Goal: Navigation & Orientation: Understand site structure

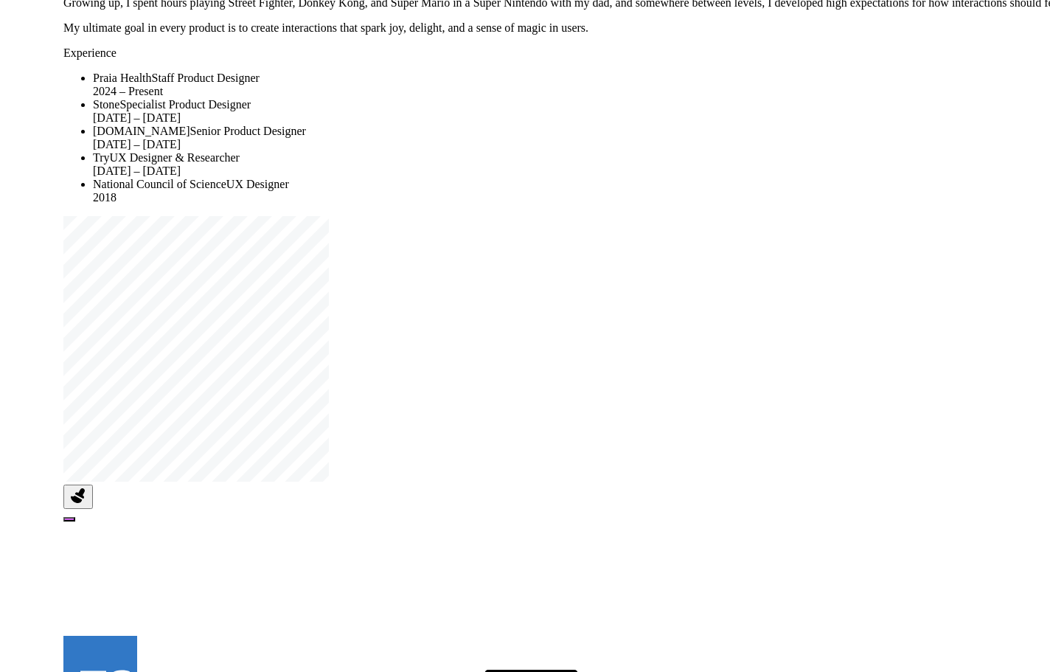
drag, startPoint x: 770, startPoint y: 279, endPoint x: 799, endPoint y: 67, distance: 213.6
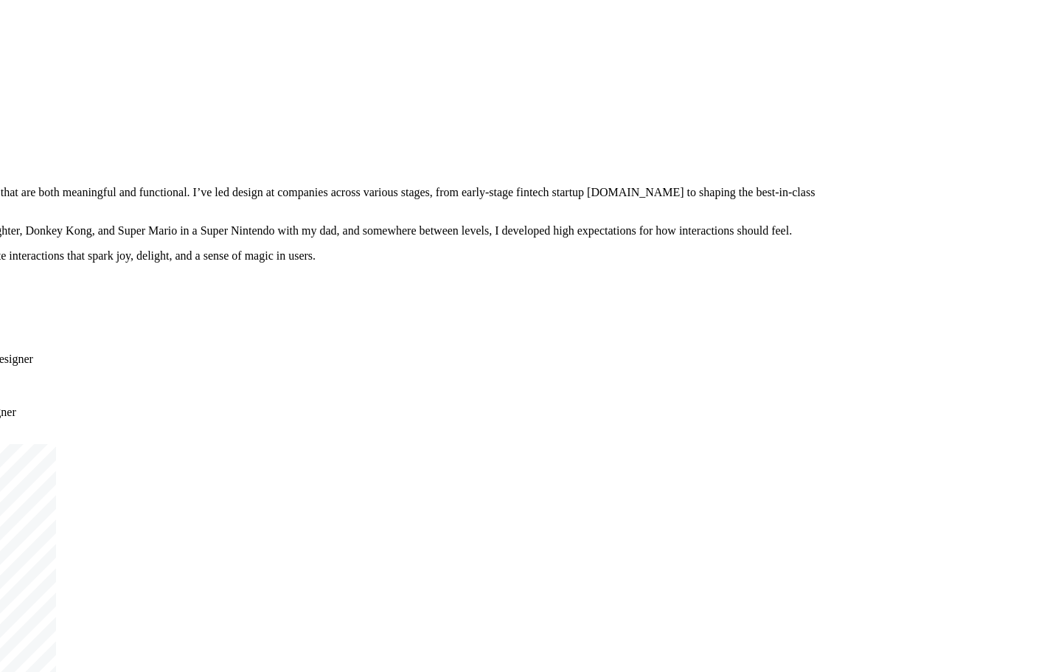
drag, startPoint x: 704, startPoint y: 279, endPoint x: 543, endPoint y: 286, distance: 160.9
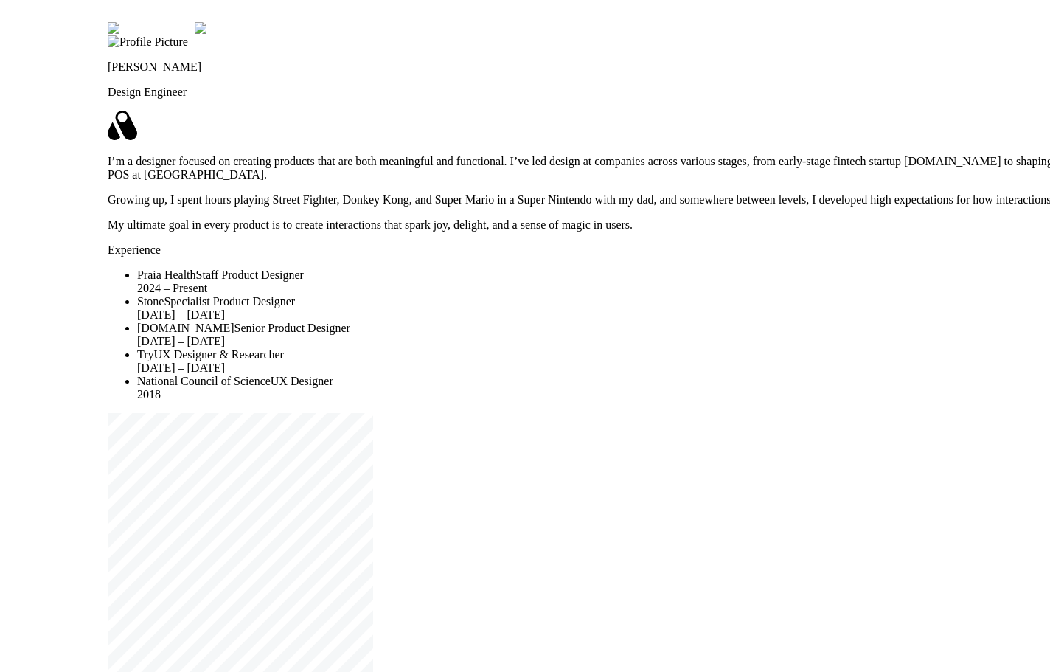
drag, startPoint x: 598, startPoint y: 275, endPoint x: 876, endPoint y: 251, distance: 279.6
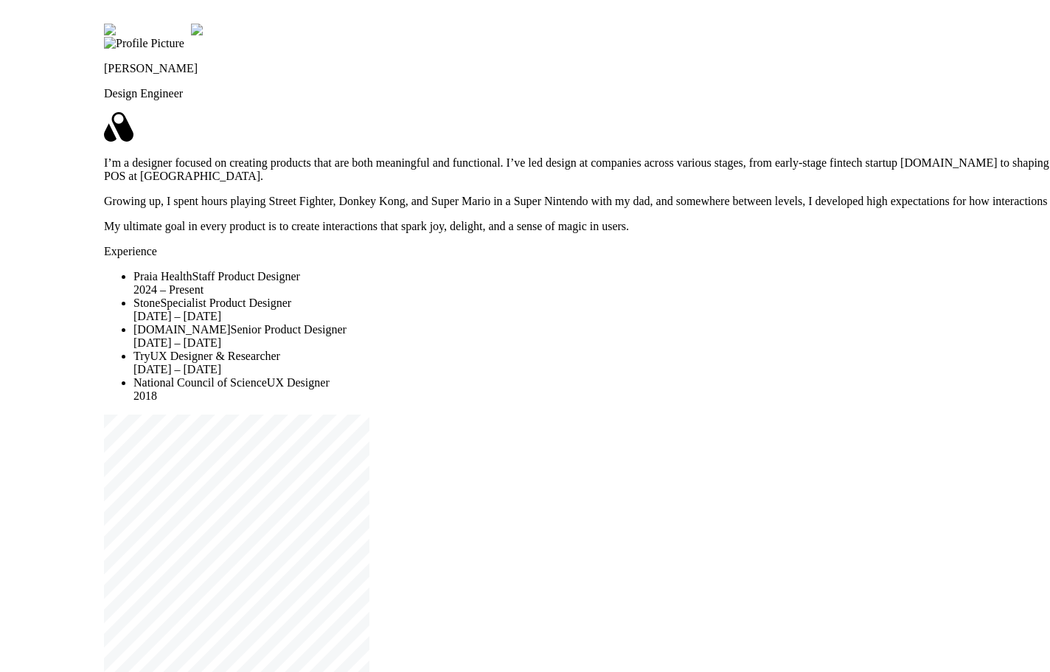
drag, startPoint x: 873, startPoint y: 253, endPoint x: 837, endPoint y: 259, distance: 36.0
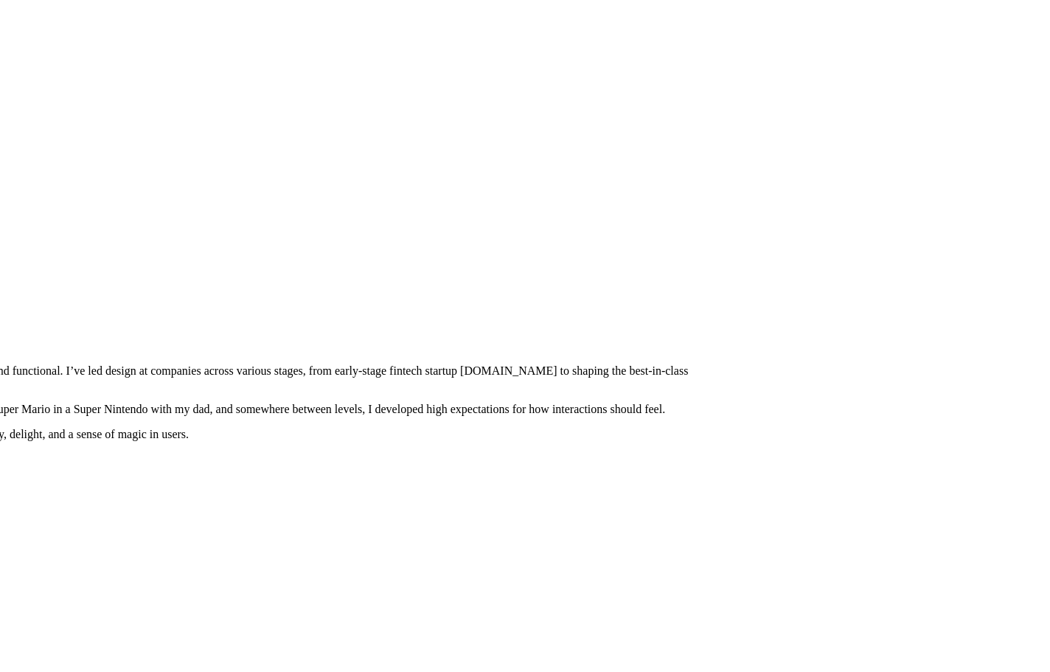
drag, startPoint x: 775, startPoint y: 318, endPoint x: 370, endPoint y: 537, distance: 461.1
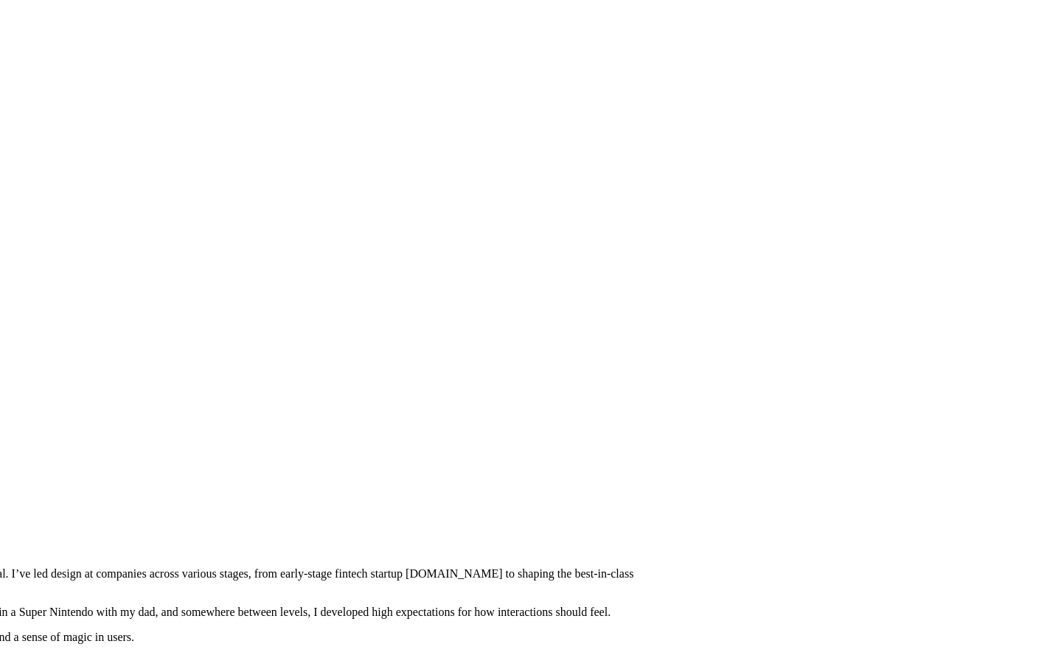
drag, startPoint x: 792, startPoint y: 226, endPoint x: 801, endPoint y: 406, distance: 180.9
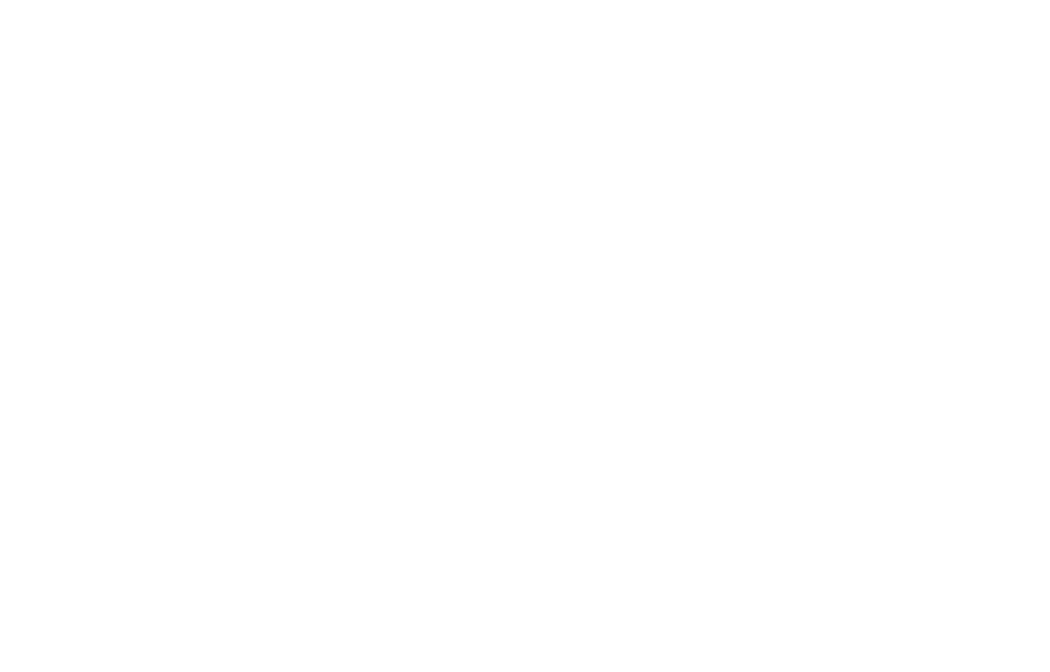
drag, startPoint x: 515, startPoint y: 43, endPoint x: 300, endPoint y: 270, distance: 311.8
drag, startPoint x: 404, startPoint y: 268, endPoint x: 507, endPoint y: 362, distance: 139.3
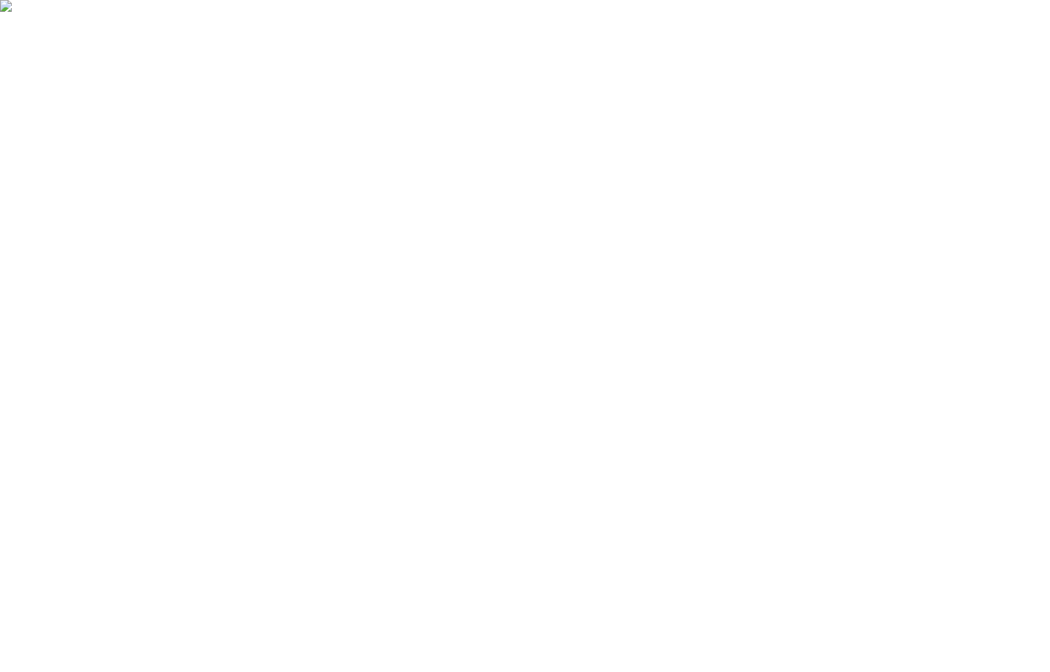
drag, startPoint x: 858, startPoint y: 379, endPoint x: 869, endPoint y: 254, distance: 125.1
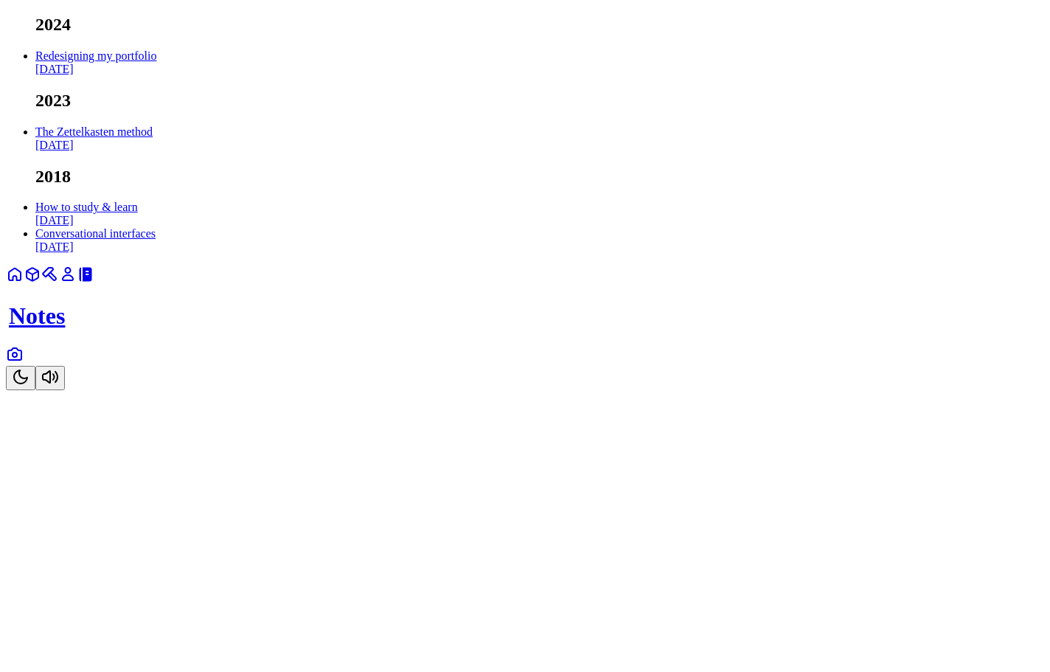
click at [24, 363] on icon at bounding box center [15, 354] width 18 height 18
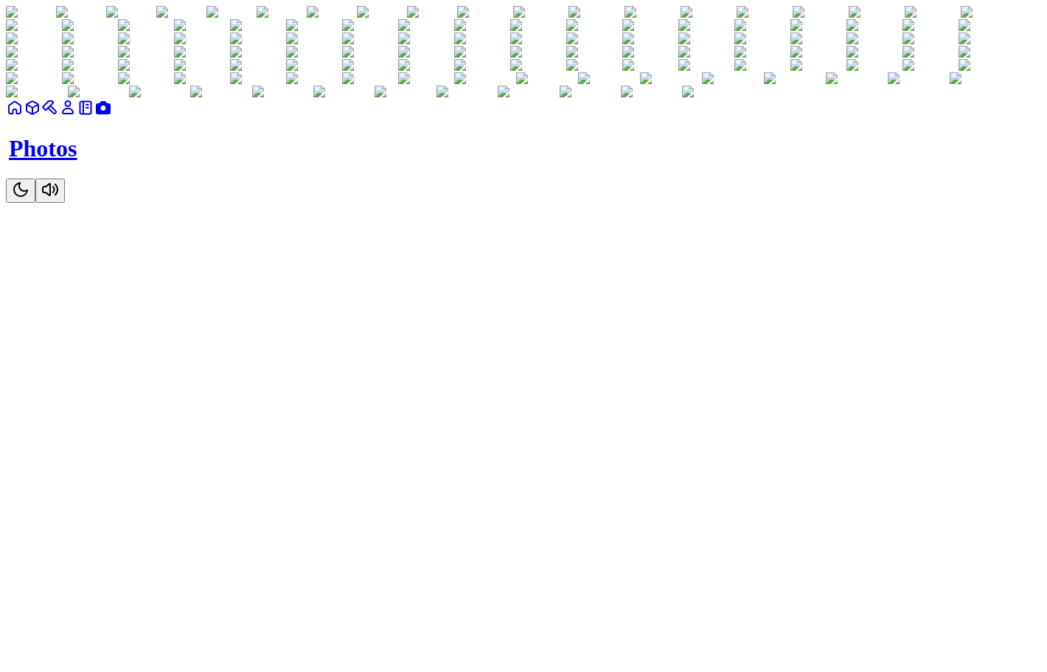
click at [24, 119] on link at bounding box center [15, 112] width 18 height 13
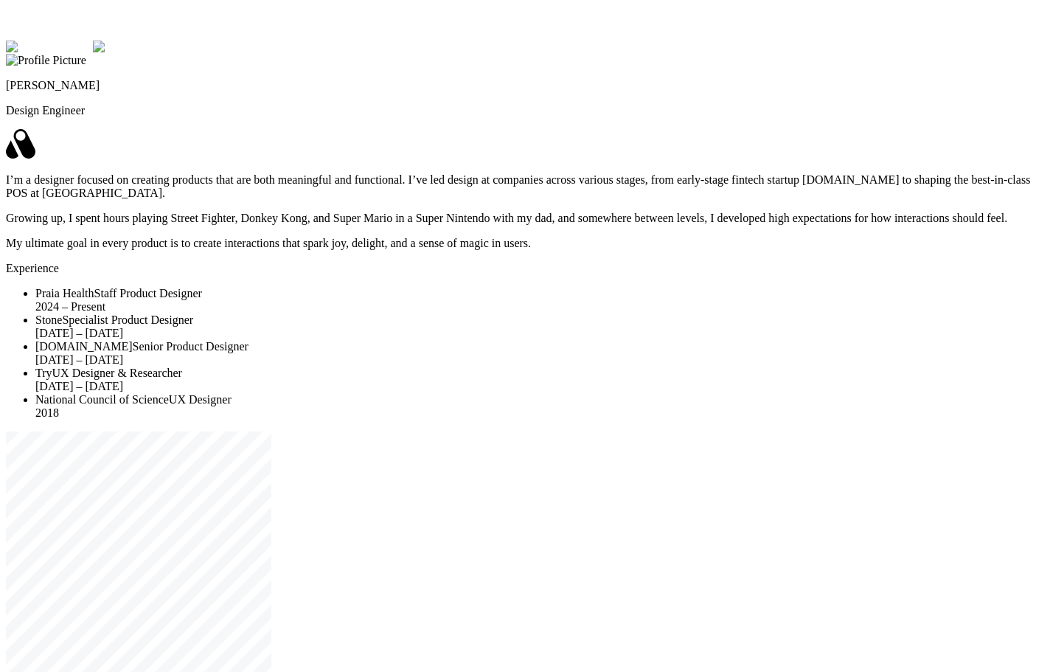
drag, startPoint x: 828, startPoint y: 421, endPoint x: 935, endPoint y: 464, distance: 115.4
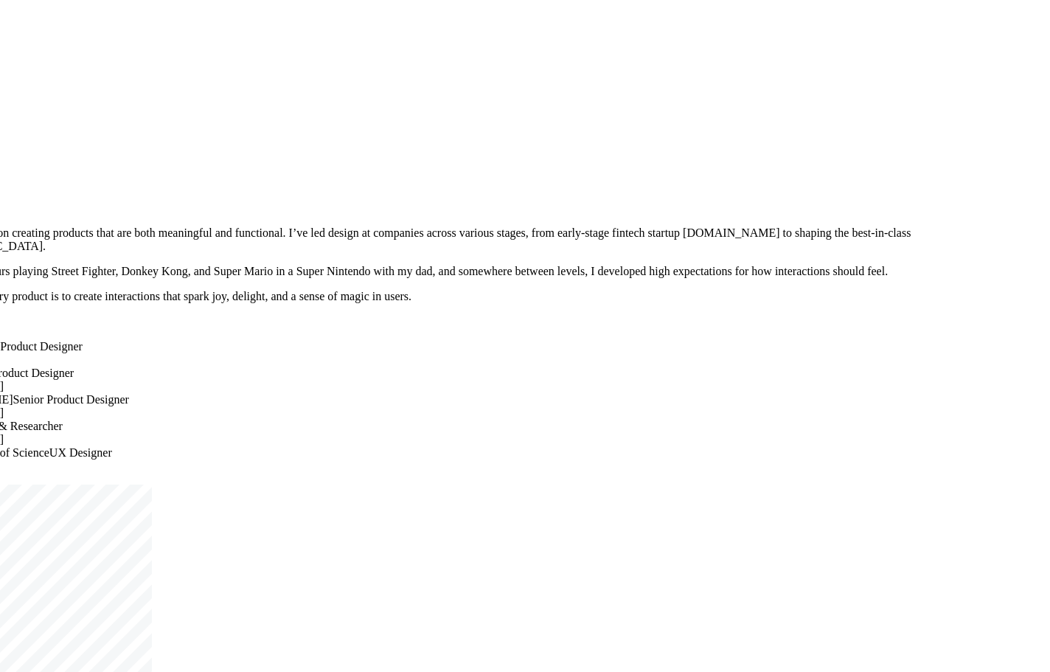
drag, startPoint x: 904, startPoint y: 310, endPoint x: 784, endPoint y: 360, distance: 129.9
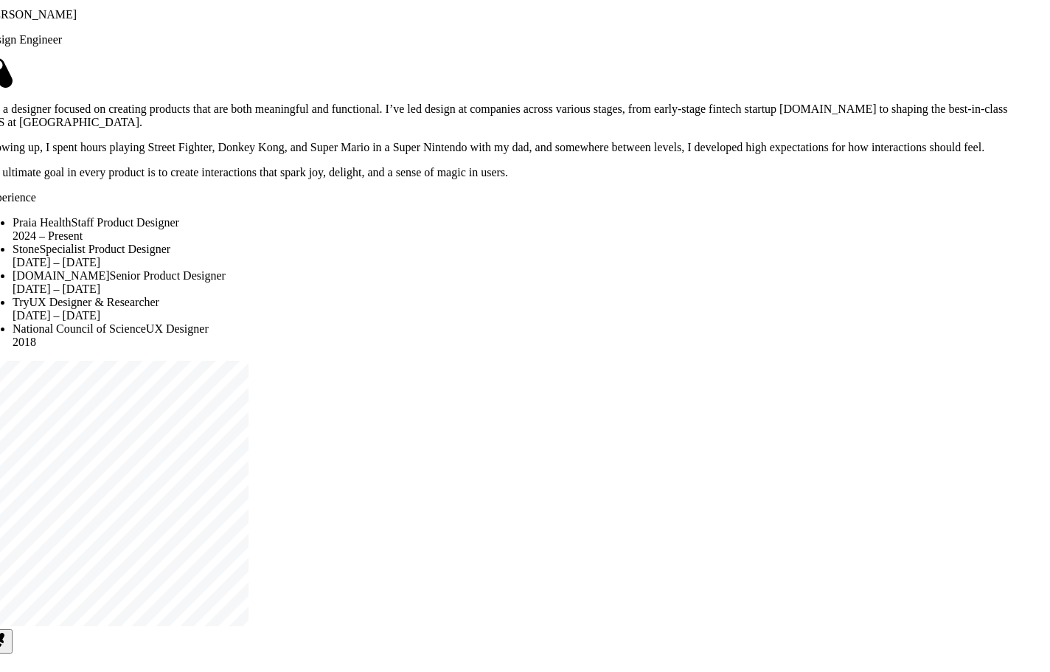
drag, startPoint x: 810, startPoint y: 348, endPoint x: 910, endPoint y: 223, distance: 159.4
drag, startPoint x: 783, startPoint y: 267, endPoint x: 703, endPoint y: 565, distance: 308.5
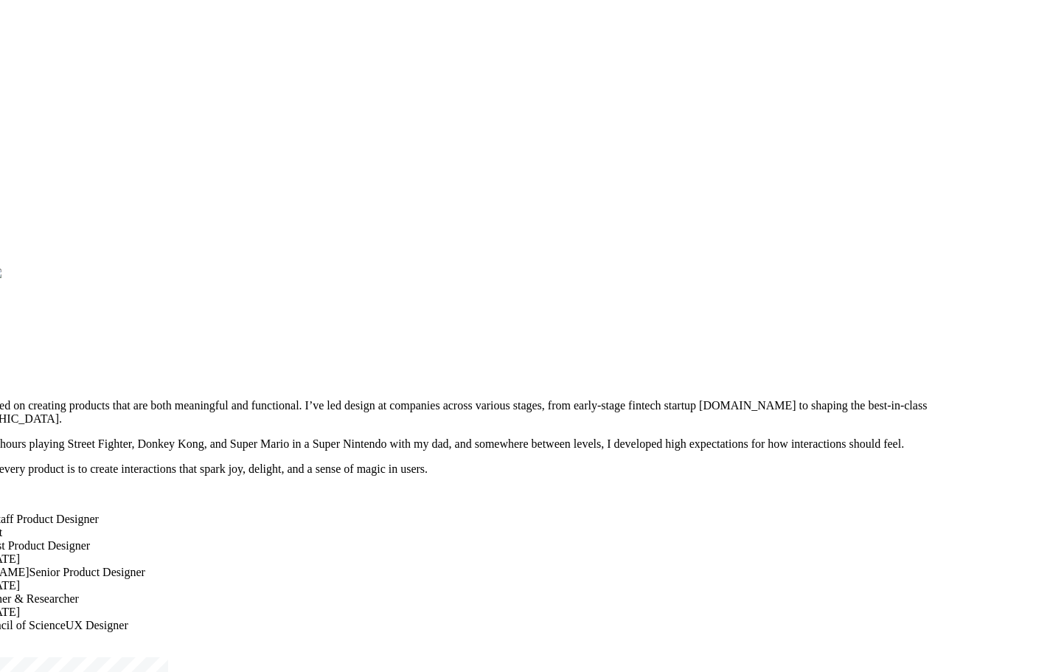
drag, startPoint x: 759, startPoint y: 189, endPoint x: 690, endPoint y: 482, distance: 300.7
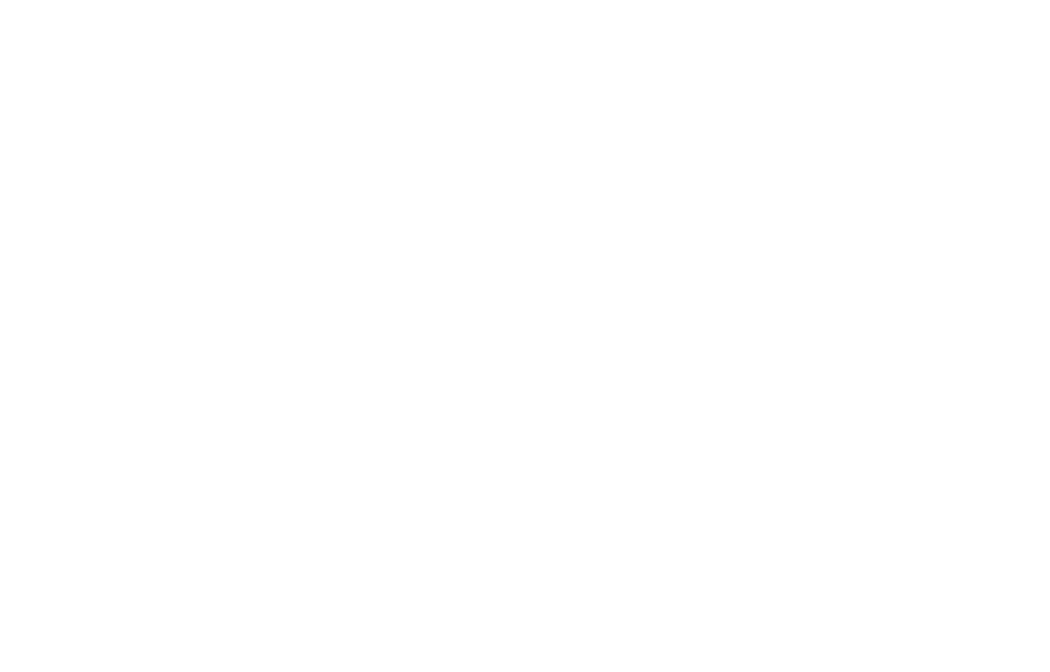
drag, startPoint x: 661, startPoint y: 262, endPoint x: 634, endPoint y: 374, distance: 116.0
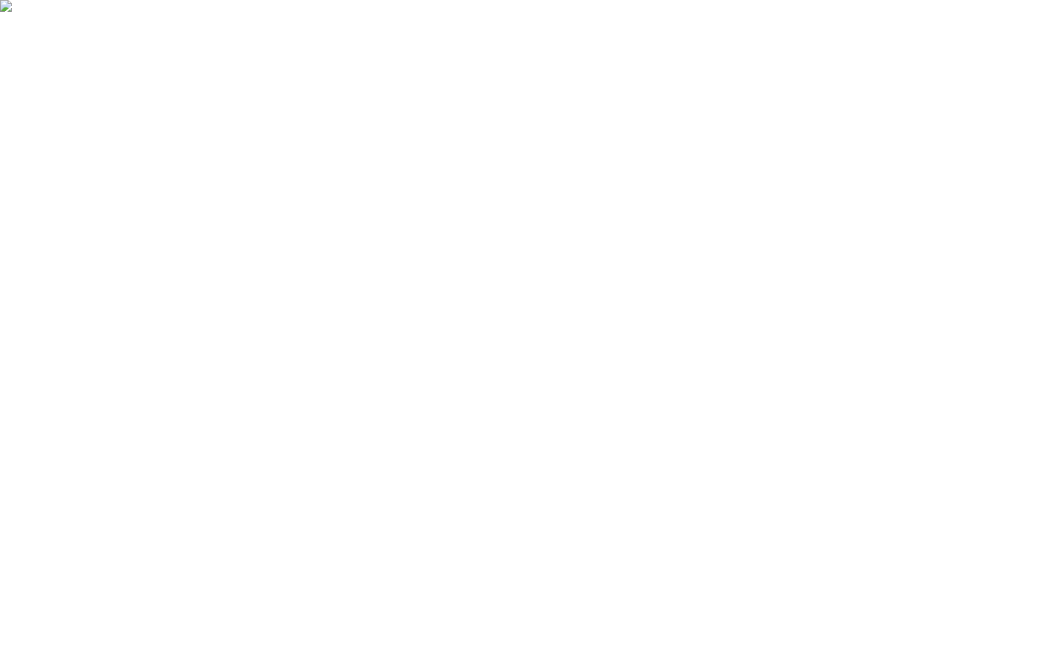
drag, startPoint x: 613, startPoint y: 365, endPoint x: 680, endPoint y: 147, distance: 228.5
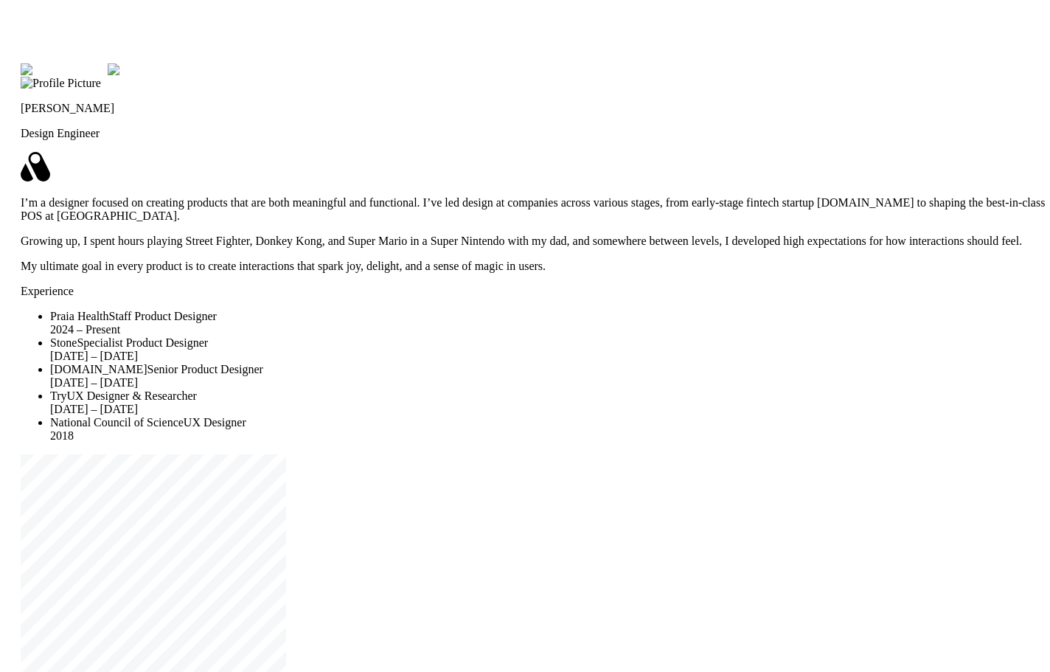
drag, startPoint x: 670, startPoint y: 383, endPoint x: 772, endPoint y: 112, distance: 289.7
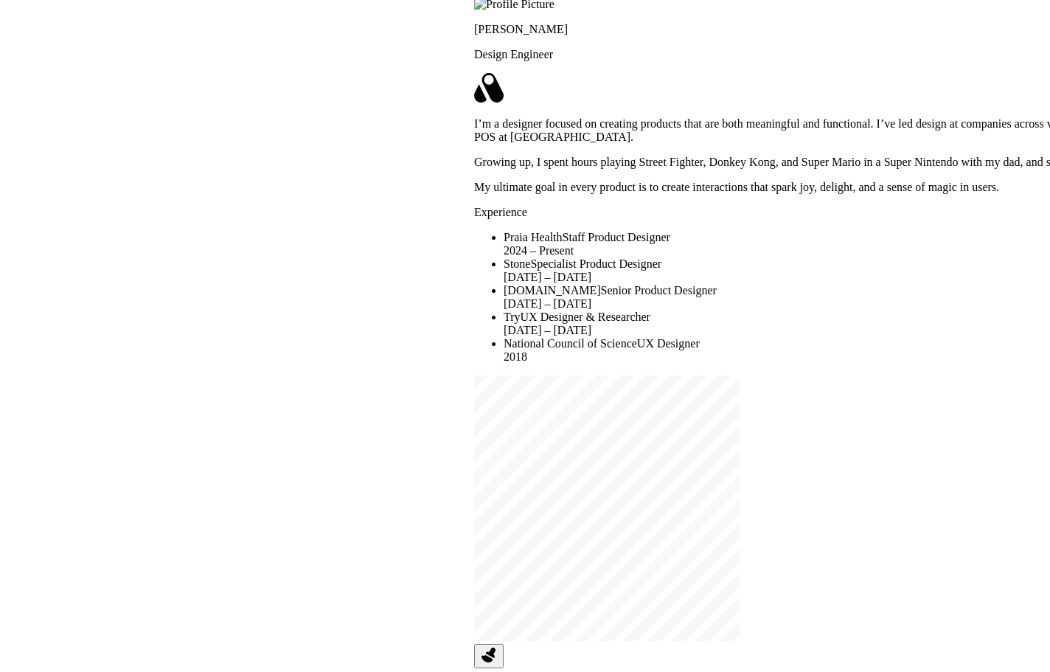
drag, startPoint x: 250, startPoint y: 353, endPoint x: 708, endPoint y: 290, distance: 462.1
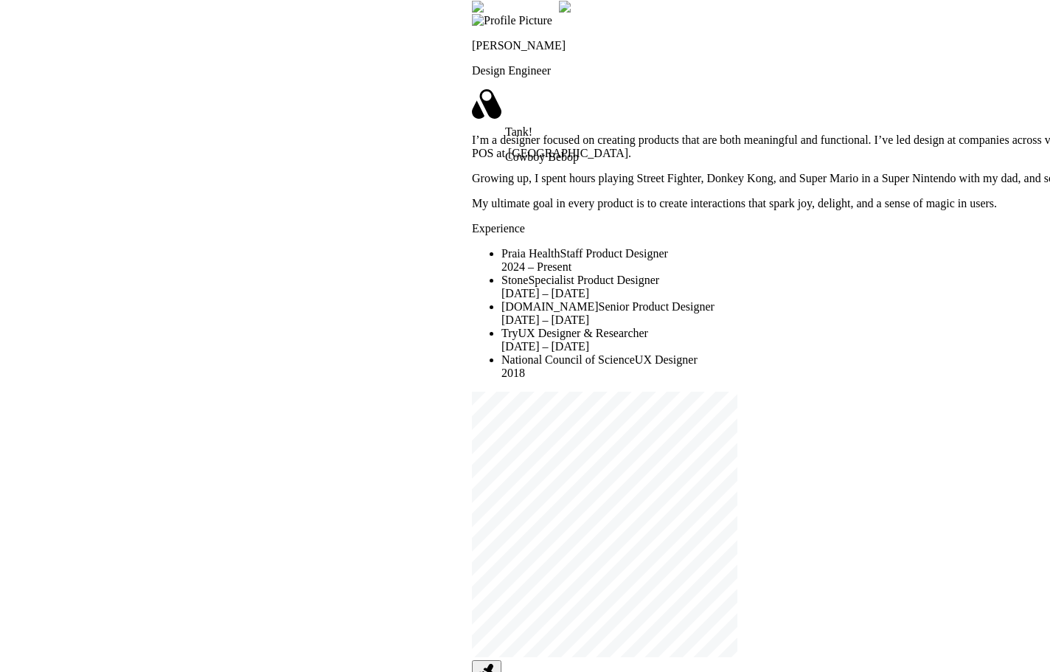
drag, startPoint x: 604, startPoint y: 257, endPoint x: 5, endPoint y: 373, distance: 609.6
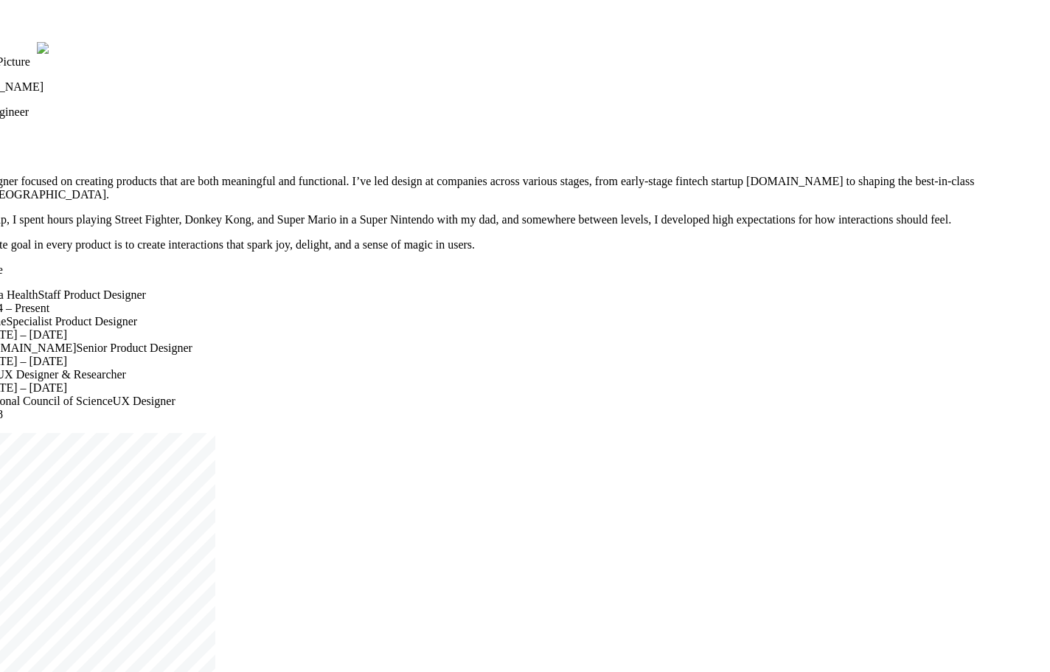
drag, startPoint x: 660, startPoint y: 175, endPoint x: 719, endPoint y: 114, distance: 85.5
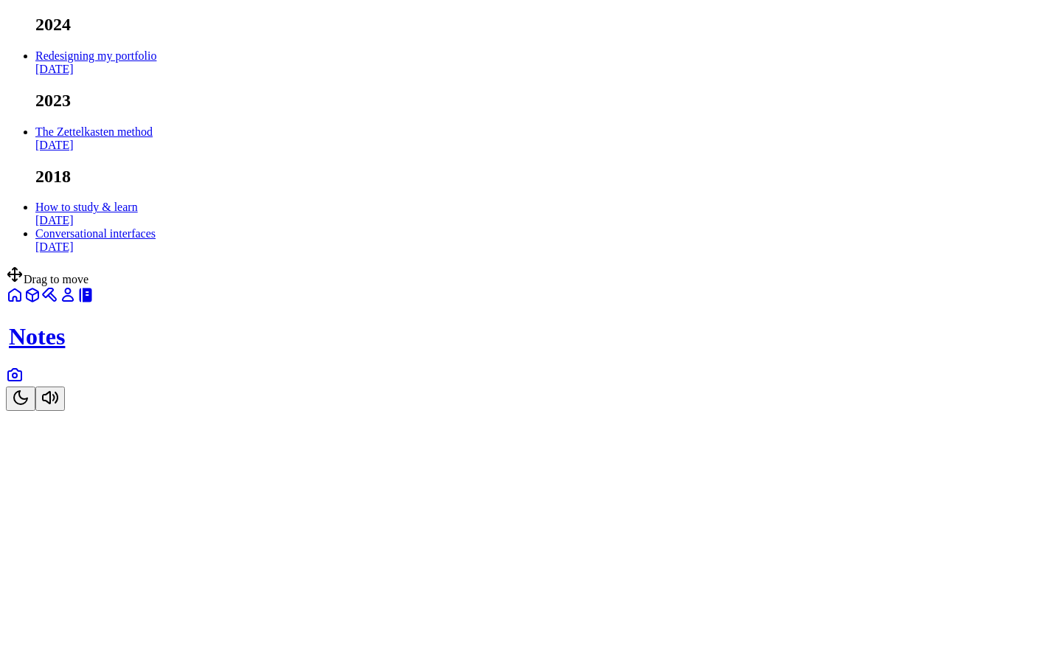
click at [24, 386] on link at bounding box center [15, 379] width 18 height 13
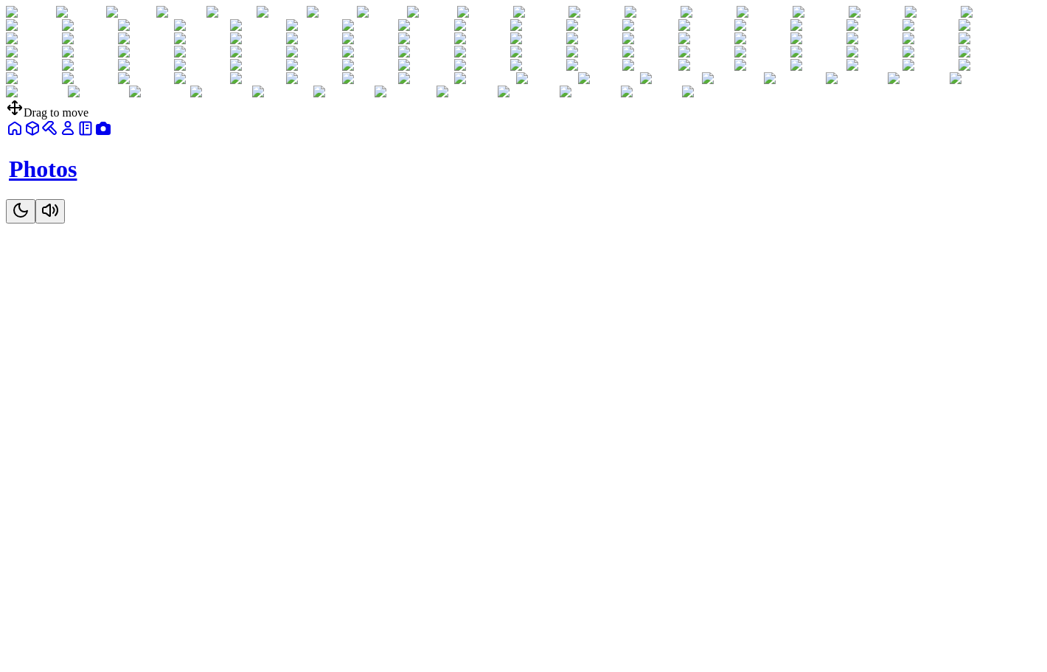
click at [35, 223] on button "Toggle Theme" at bounding box center [20, 211] width 29 height 24
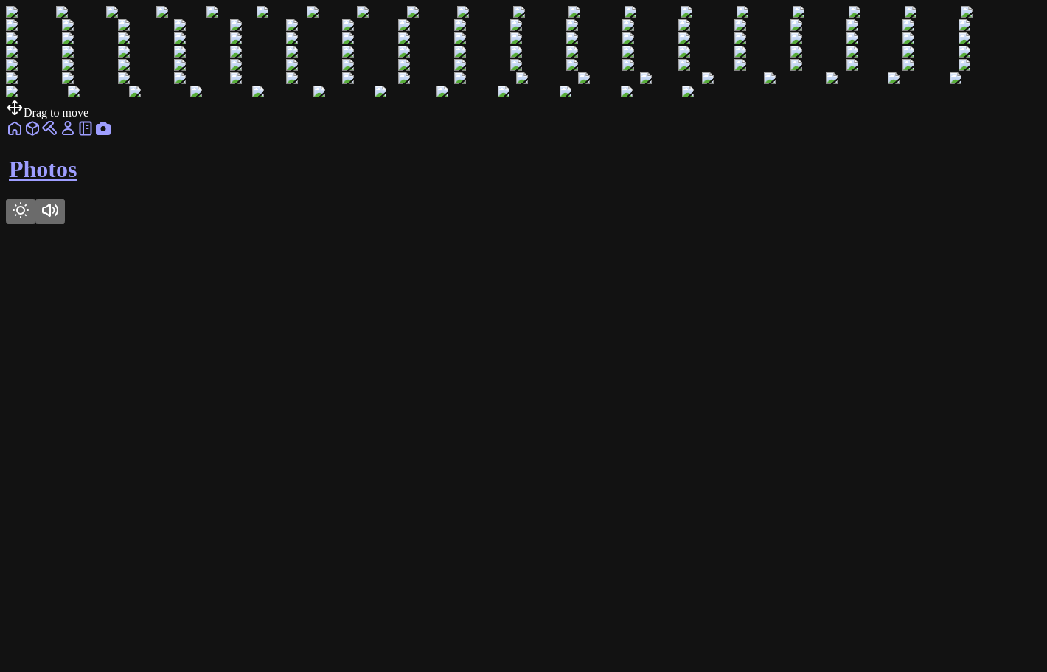
click at [35, 223] on button "Toggle Theme" at bounding box center [20, 211] width 29 height 24
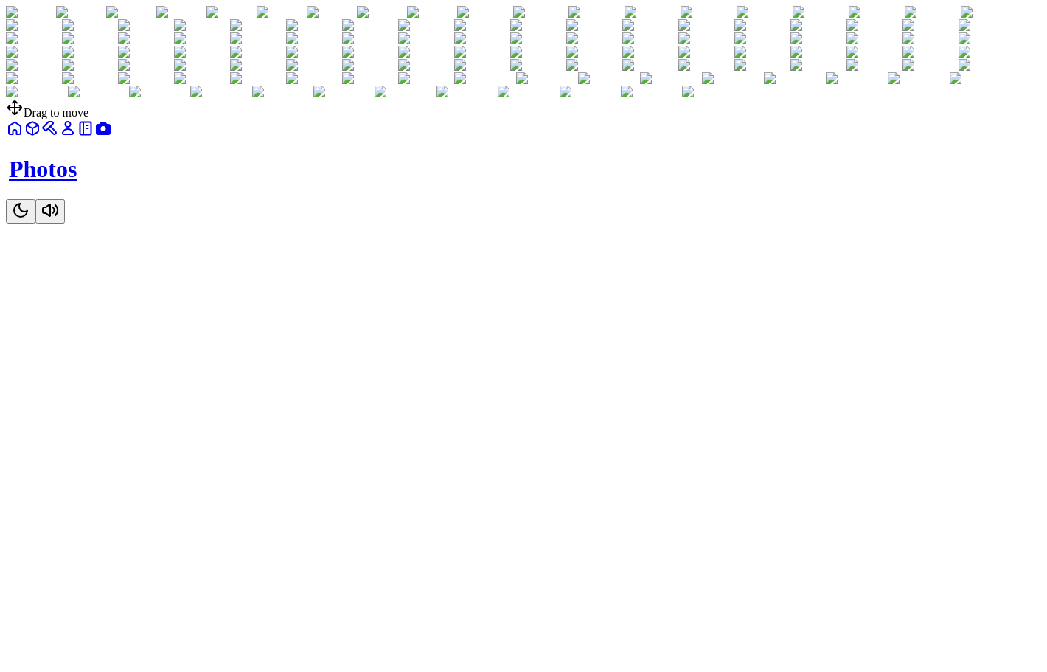
click at [94, 137] on icon at bounding box center [86, 128] width 18 height 18
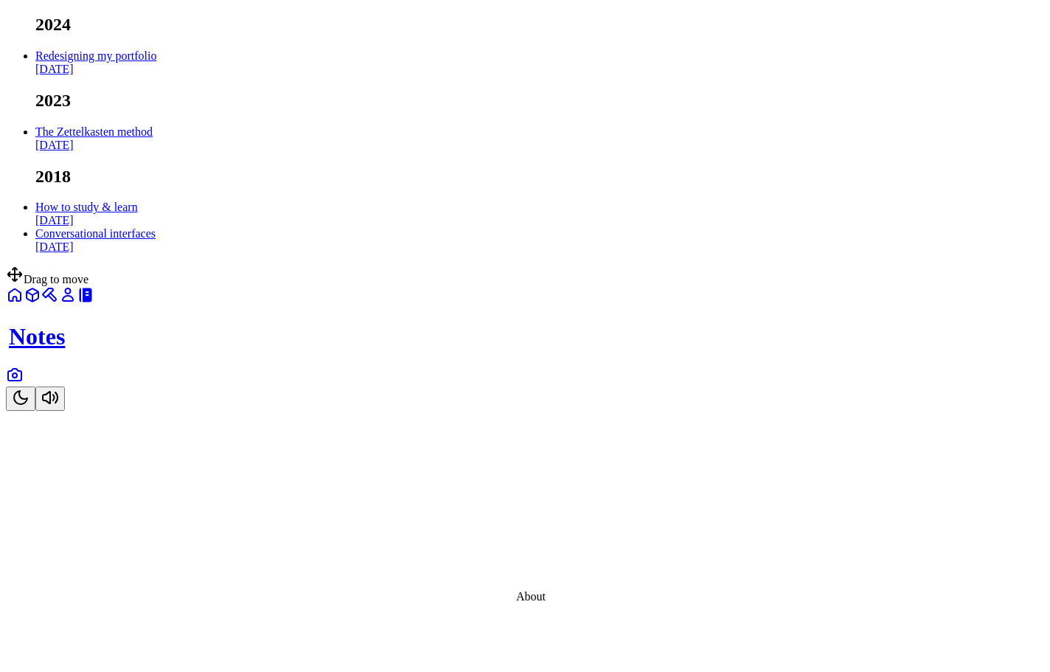
click at [77, 306] on link at bounding box center [68, 299] width 18 height 13
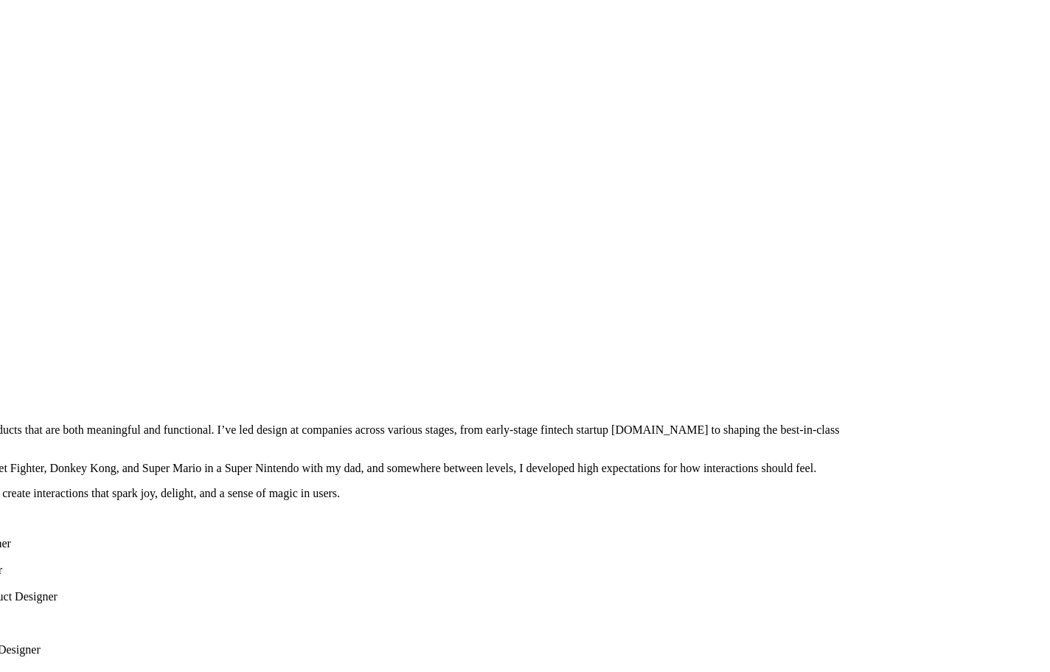
drag, startPoint x: 760, startPoint y: 337, endPoint x: 560, endPoint y: 600, distance: 330.4
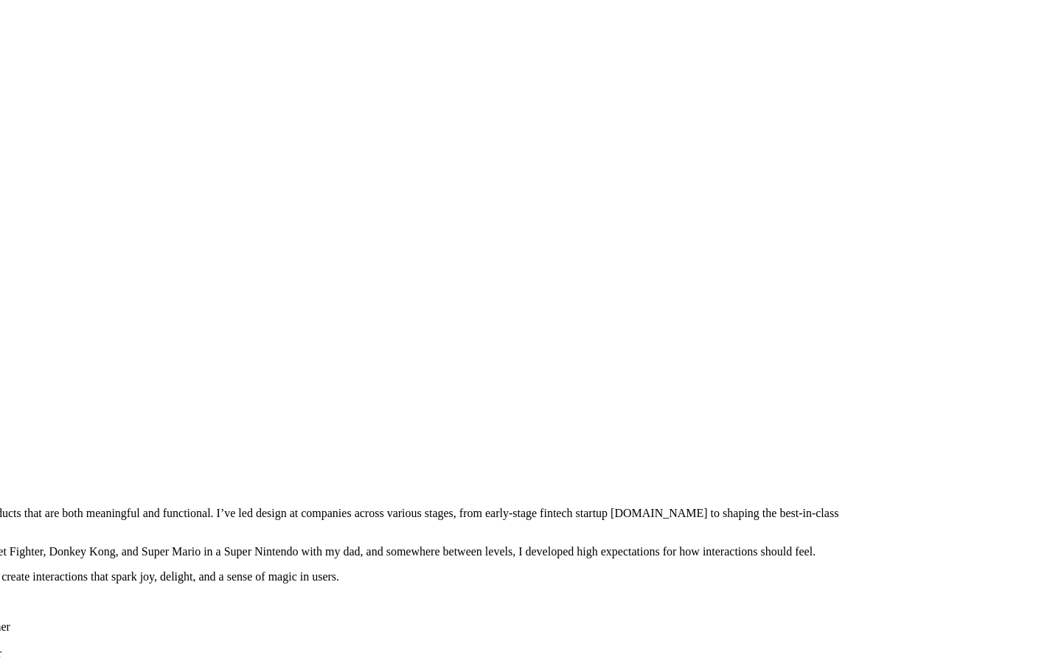
drag, startPoint x: 636, startPoint y: 292, endPoint x: 659, endPoint y: 560, distance: 269.3
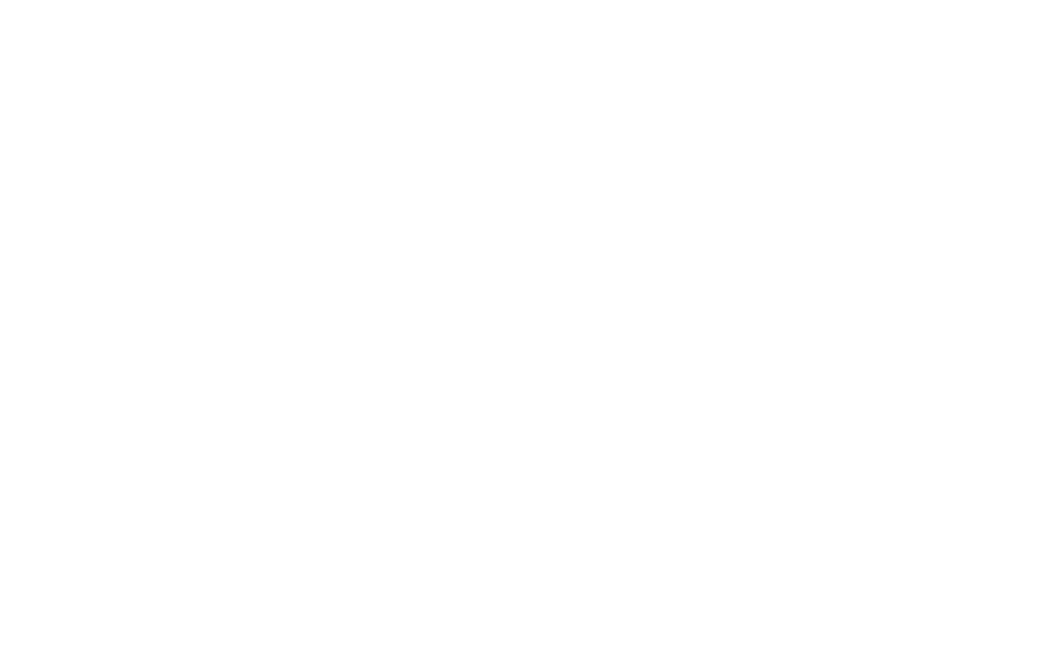
drag, startPoint x: 643, startPoint y: 239, endPoint x: 648, endPoint y: 513, distance: 274.3
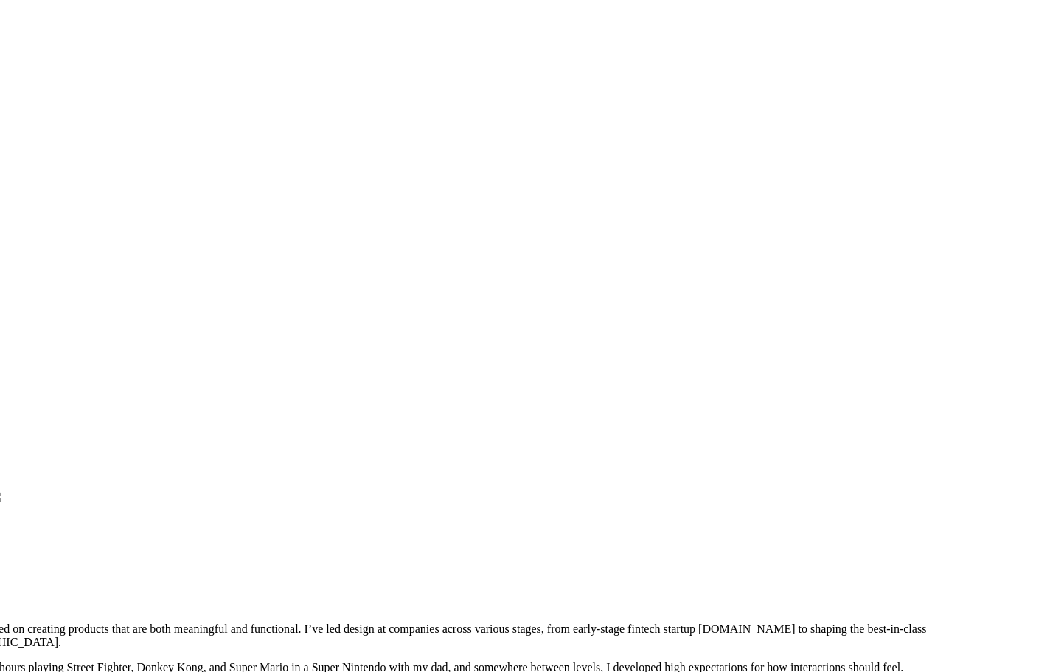
drag, startPoint x: 753, startPoint y: 97, endPoint x: 645, endPoint y: 562, distance: 478.3
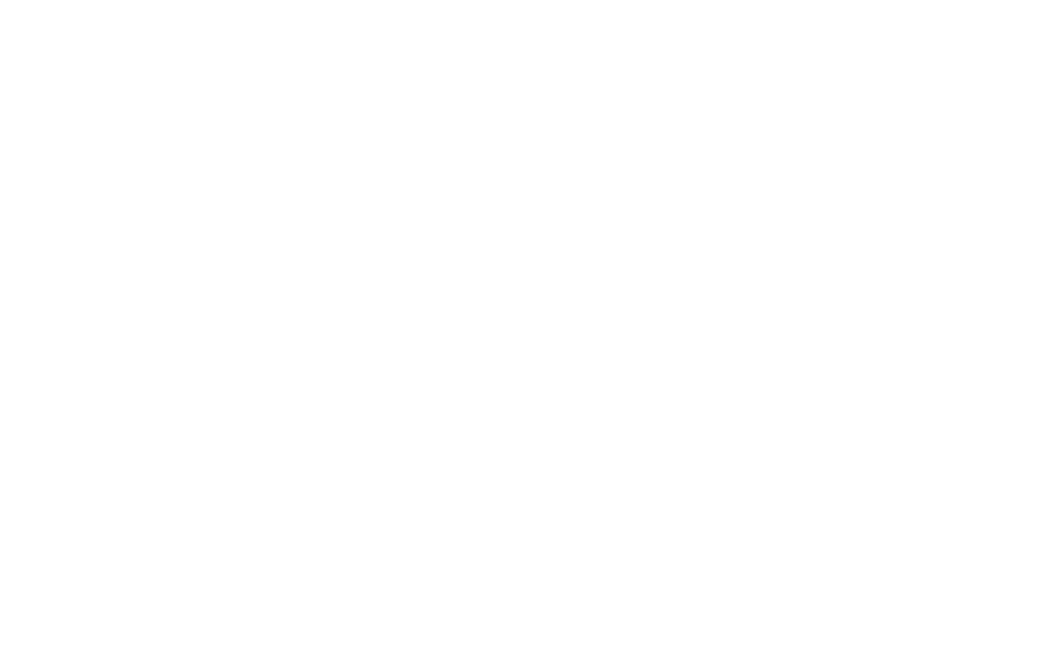
drag, startPoint x: 742, startPoint y: 303, endPoint x: 727, endPoint y: 452, distance: 149.7
drag, startPoint x: 414, startPoint y: 639, endPoint x: 269, endPoint y: 636, distance: 144.5
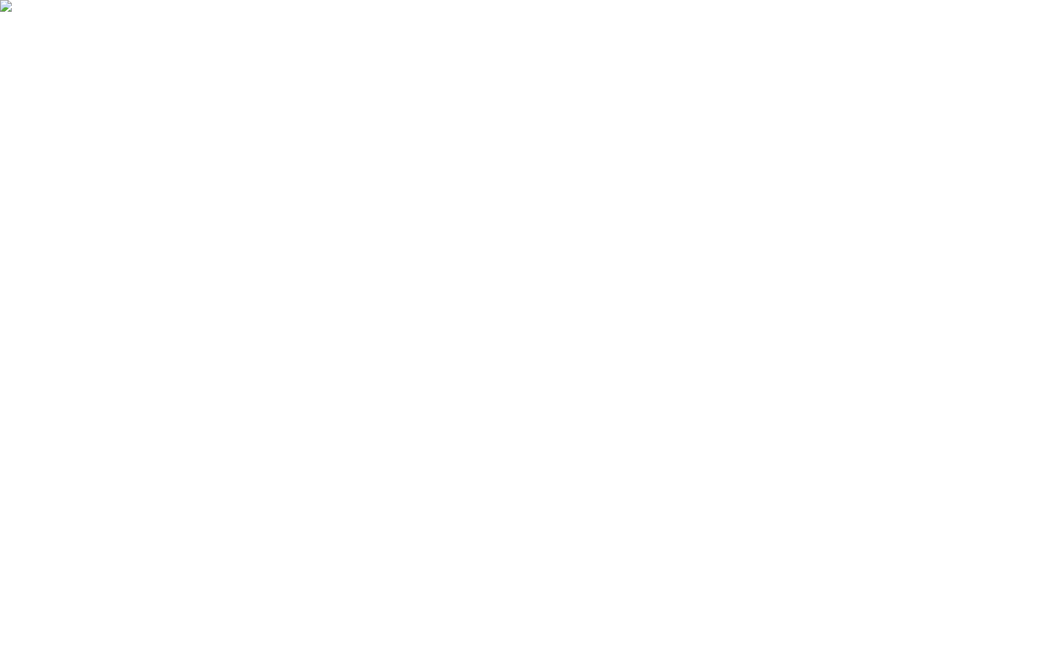
drag, startPoint x: 623, startPoint y: 397, endPoint x: 658, endPoint y: 294, distance: 108.2
type input "0.19"
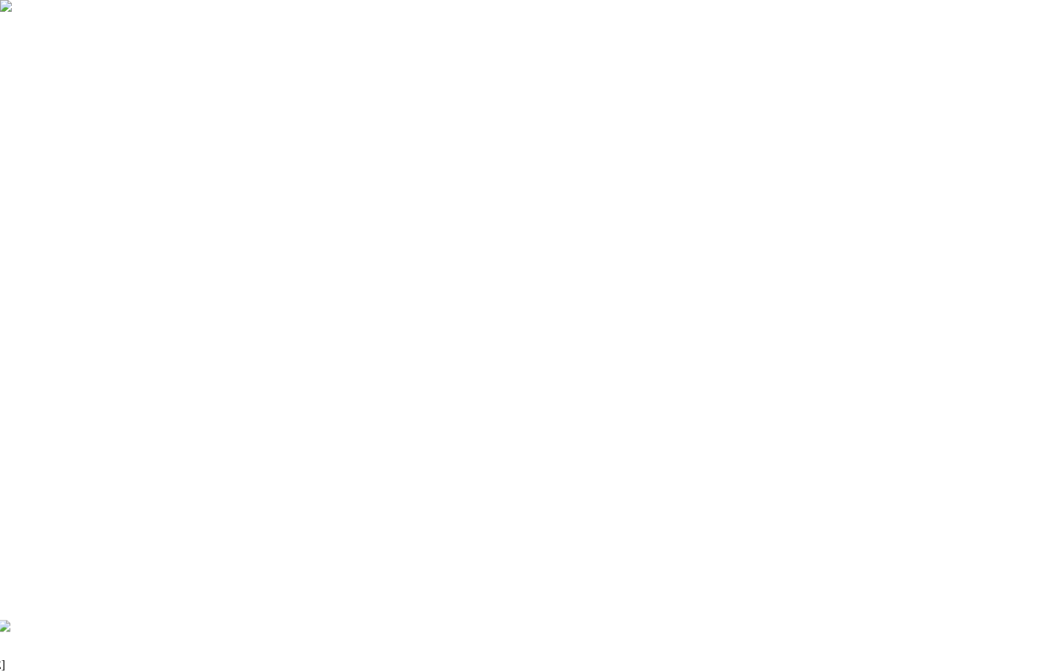
drag, startPoint x: 389, startPoint y: 635, endPoint x: 341, endPoint y: 634, distance: 48.7
type input "0"
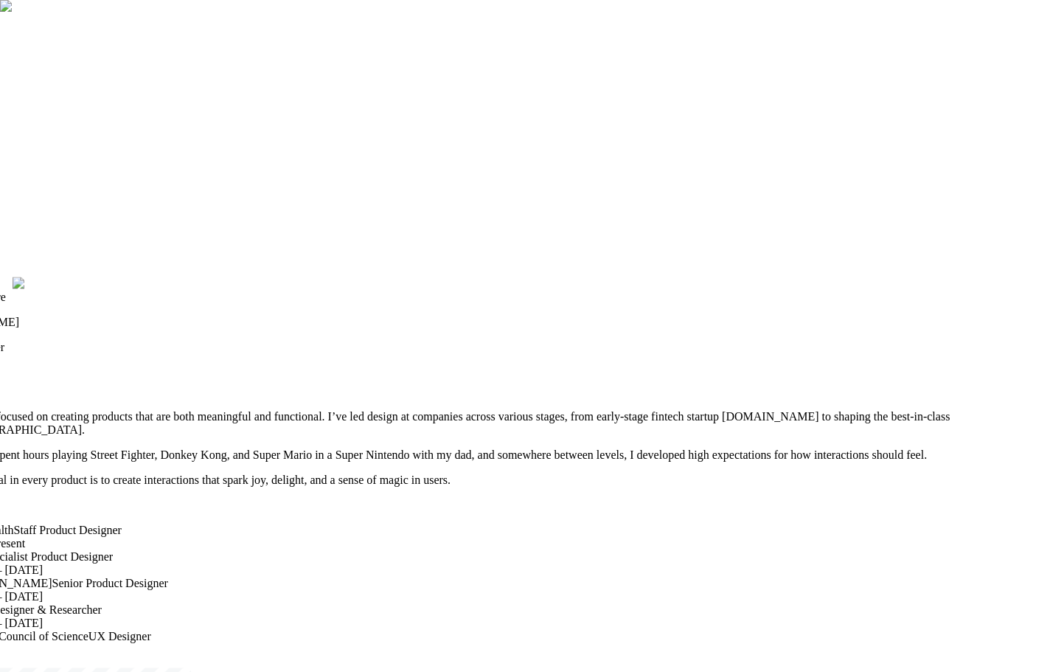
drag, startPoint x: 451, startPoint y: 551, endPoint x: 467, endPoint y: 204, distance: 346.8
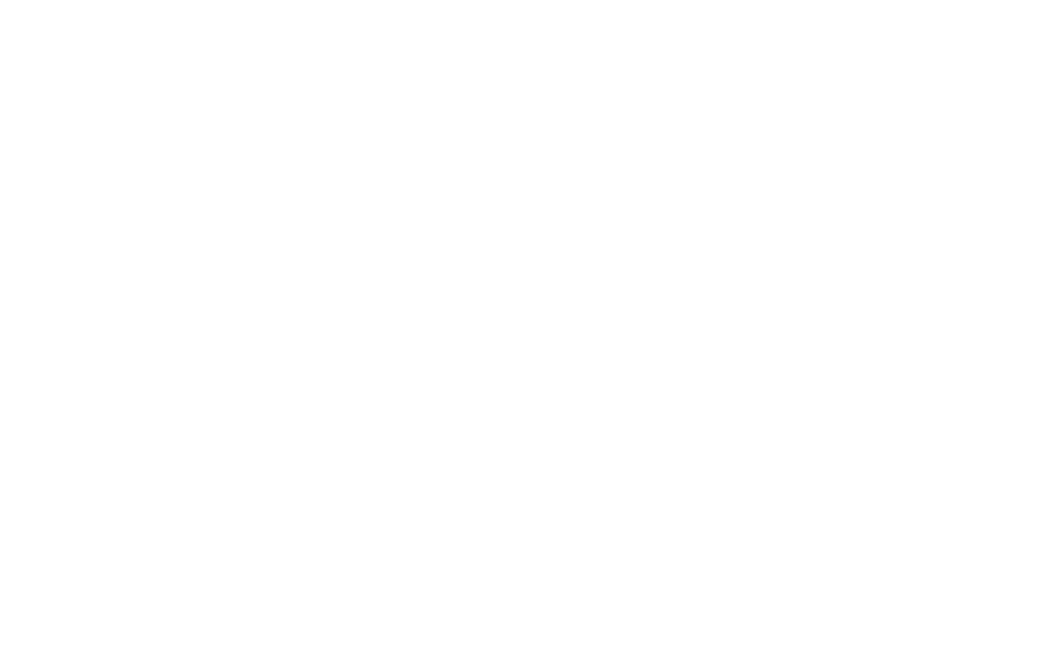
drag, startPoint x: 627, startPoint y: 143, endPoint x: 613, endPoint y: 471, distance: 328.3
drag, startPoint x: 349, startPoint y: 624, endPoint x: 330, endPoint y: 624, distance: 19.2
type input "0"
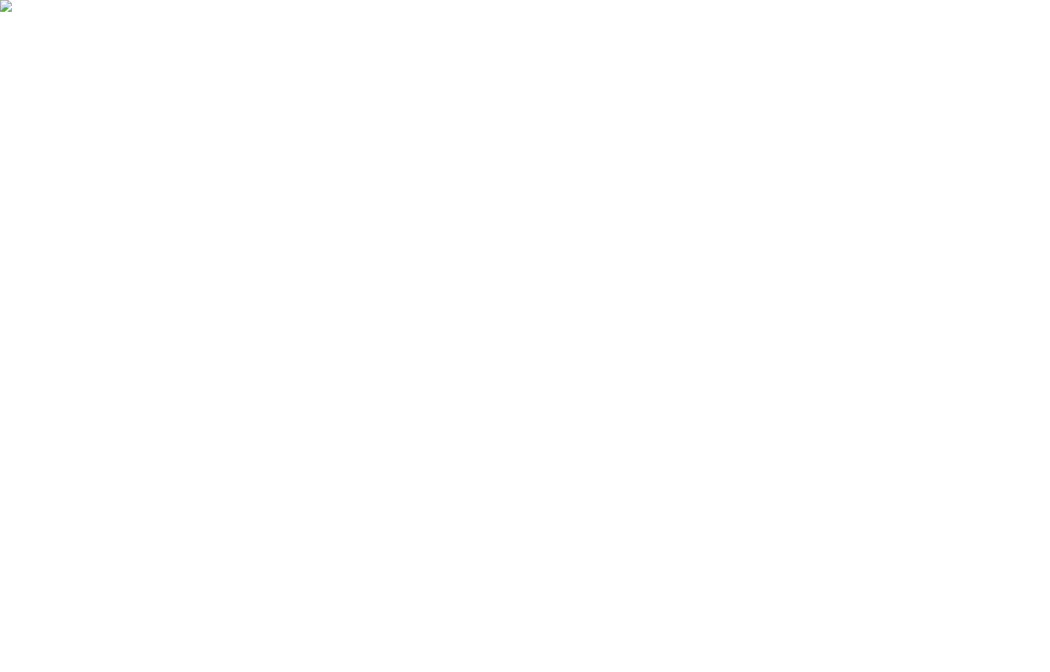
type input "0"
drag, startPoint x: 374, startPoint y: 632, endPoint x: 352, endPoint y: 632, distance: 21.4
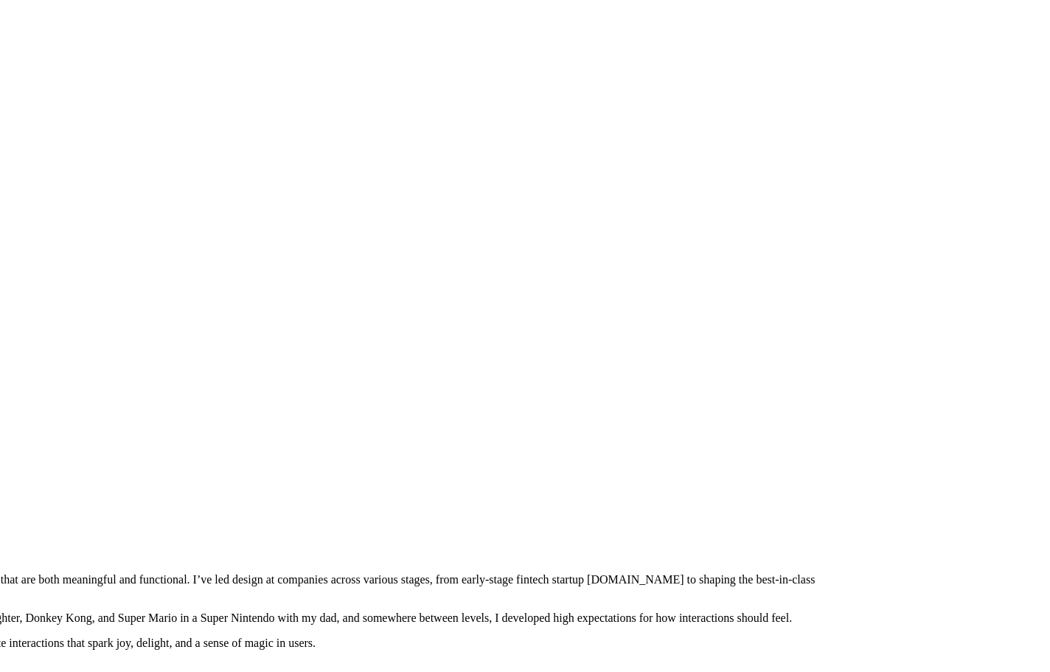
drag, startPoint x: 597, startPoint y: 562, endPoint x: 596, endPoint y: 238, distance: 324.3
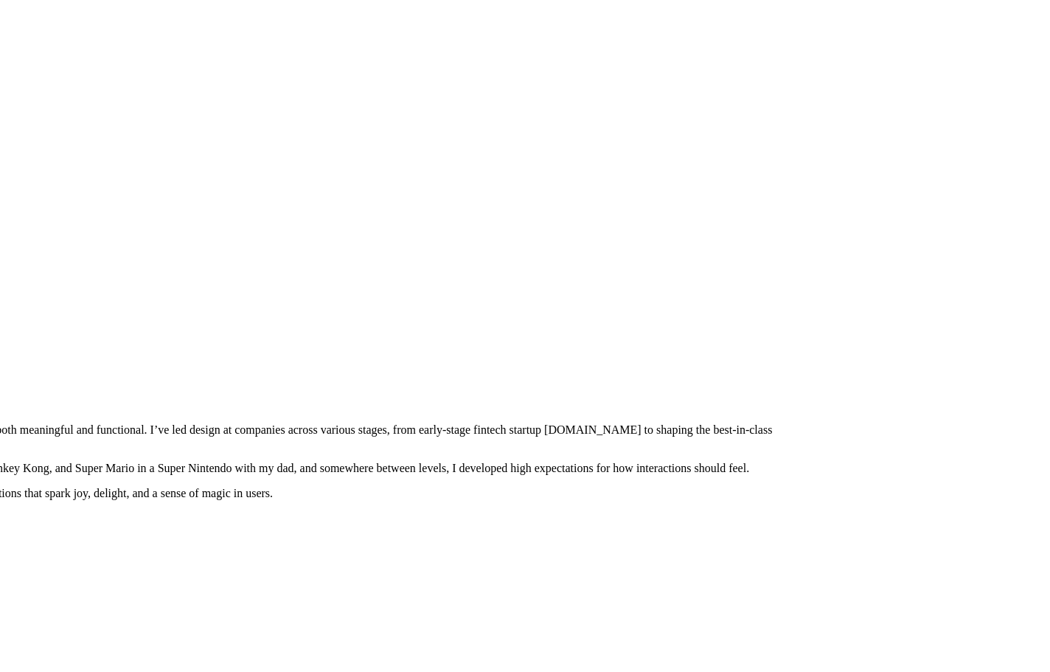
drag, startPoint x: 767, startPoint y: 303, endPoint x: 469, endPoint y: 579, distance: 406.4
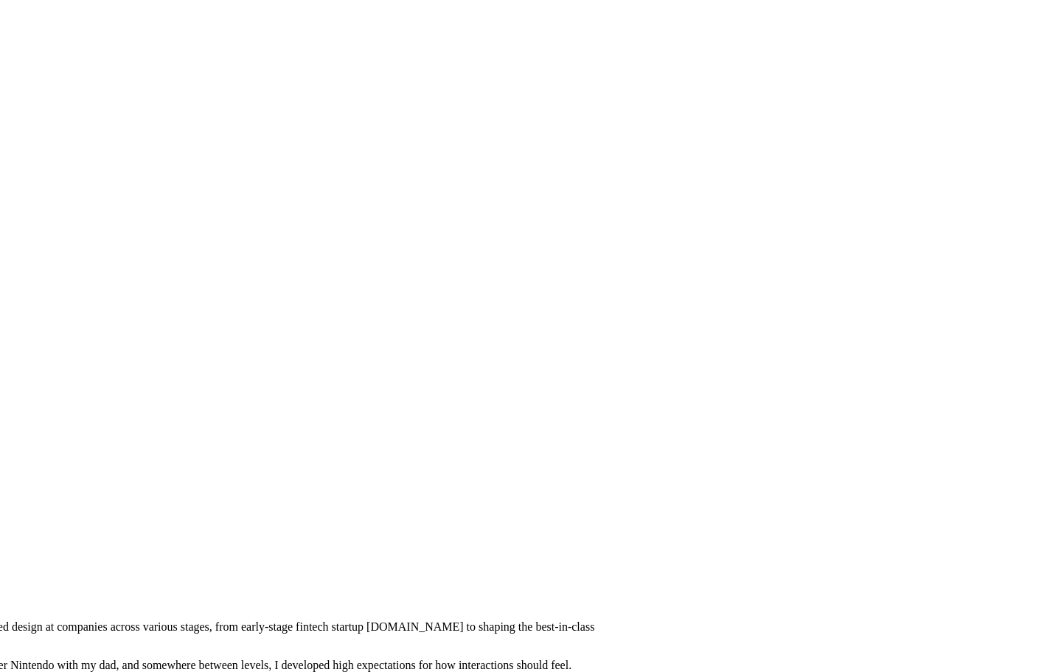
drag, startPoint x: 857, startPoint y: 317, endPoint x: 685, endPoint y: 527, distance: 271.8
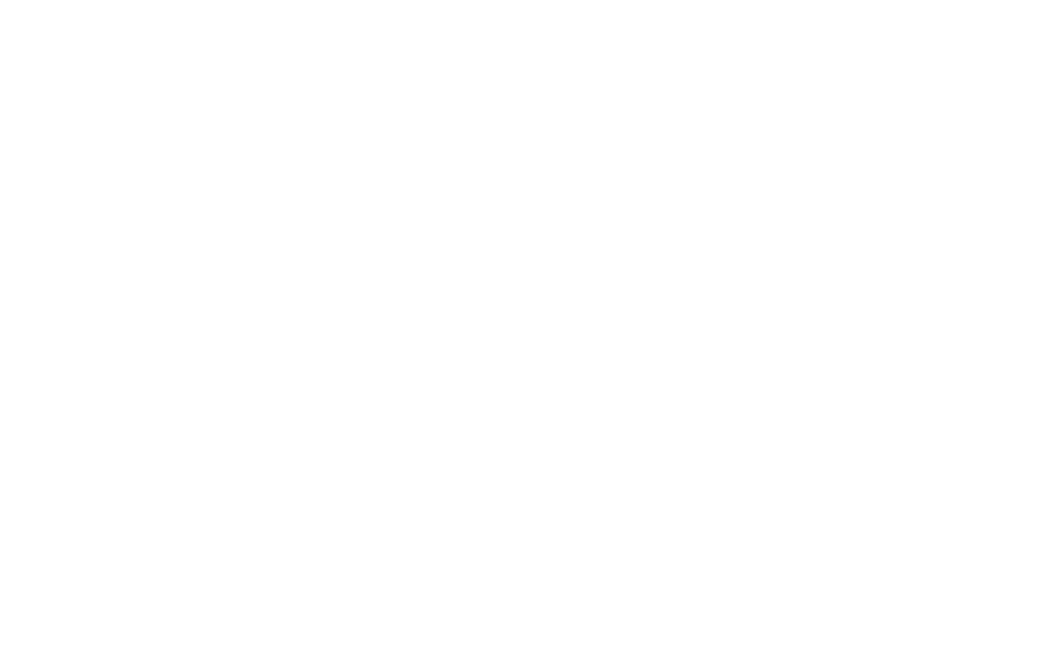
drag, startPoint x: 810, startPoint y: 222, endPoint x: 817, endPoint y: 401, distance: 179.3
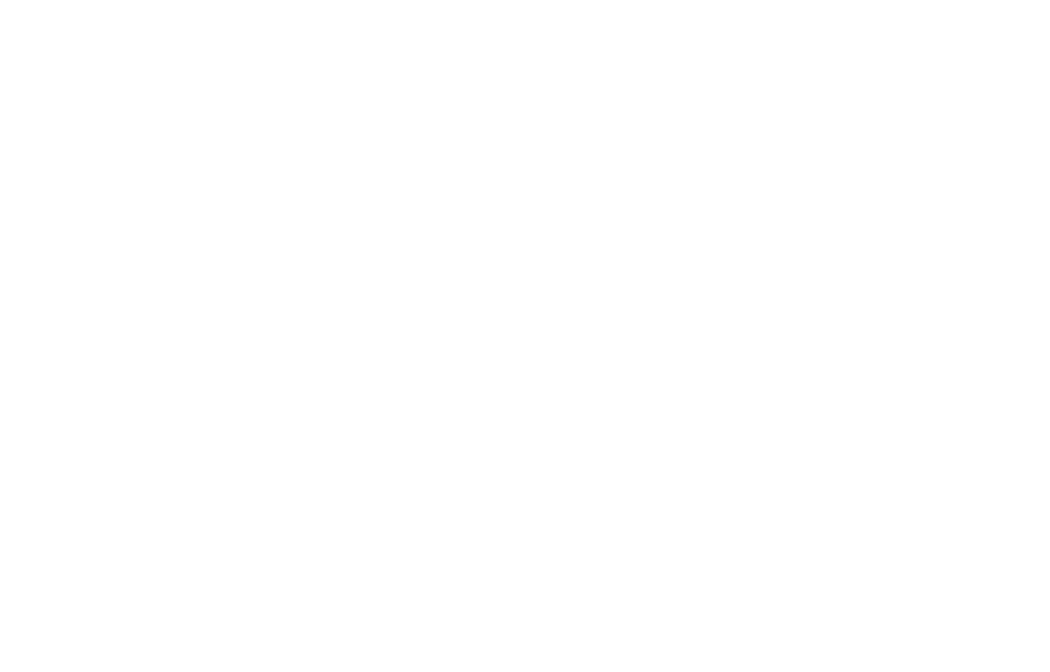
drag, startPoint x: 377, startPoint y: 635, endPoint x: 312, endPoint y: 639, distance: 65.7
type input "0"
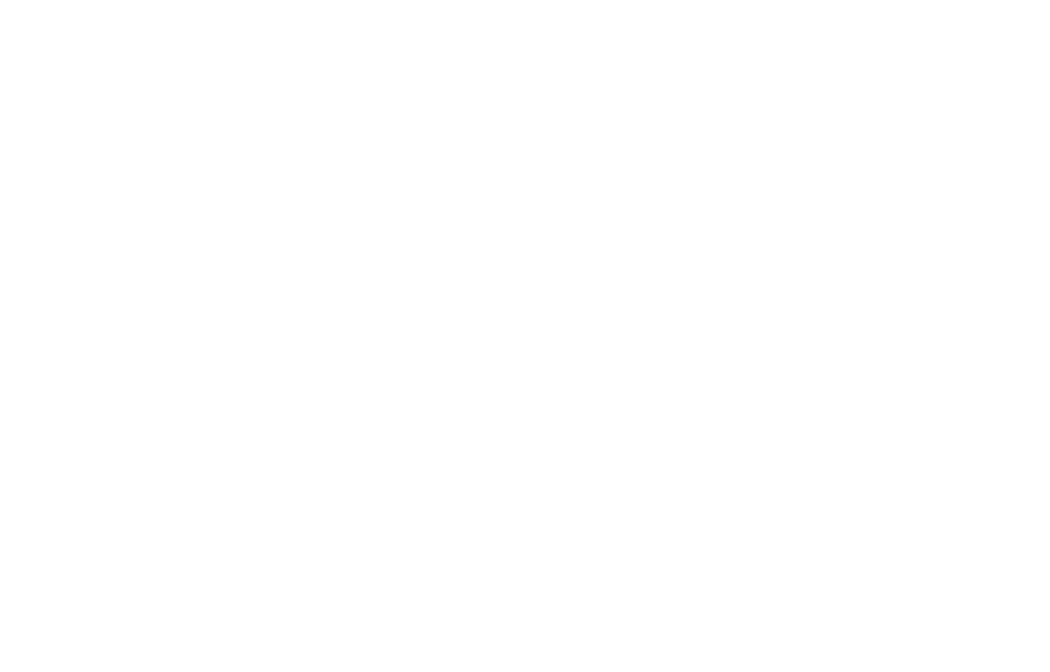
drag, startPoint x: 484, startPoint y: 261, endPoint x: 373, endPoint y: 221, distance: 117.5
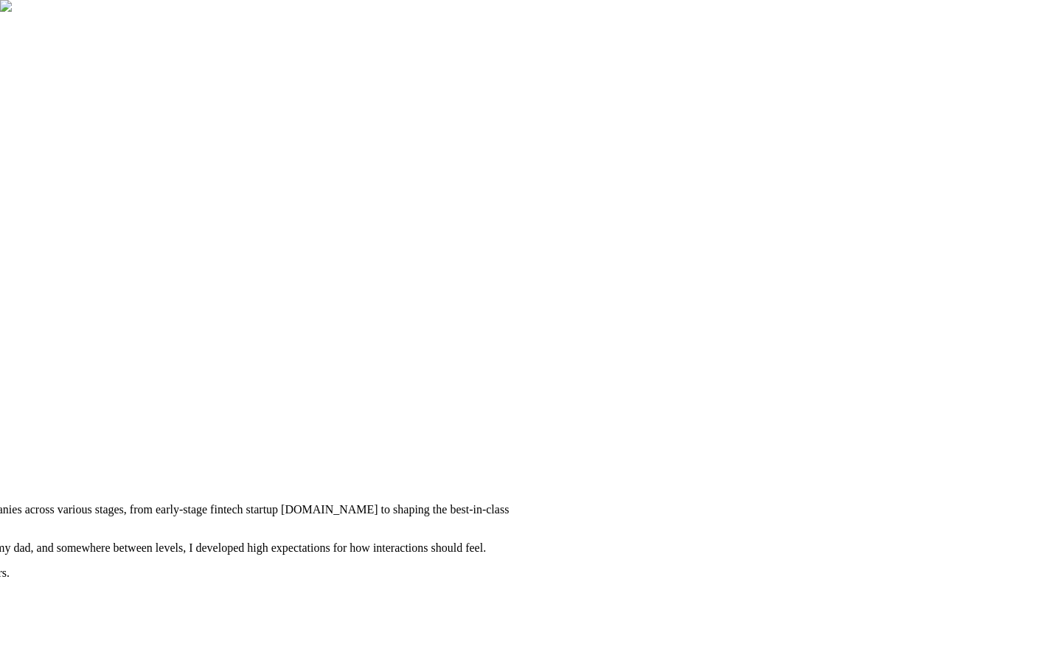
drag, startPoint x: 663, startPoint y: 462, endPoint x: 726, endPoint y: 153, distance: 316.0
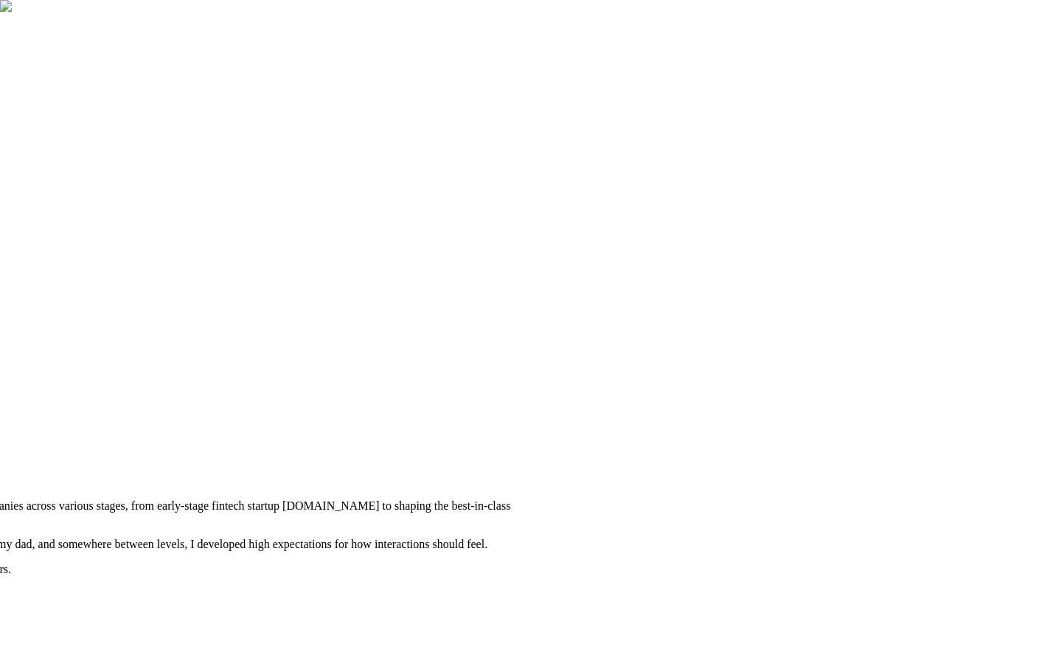
drag, startPoint x: 849, startPoint y: 165, endPoint x: 868, endPoint y: 149, distance: 24.5
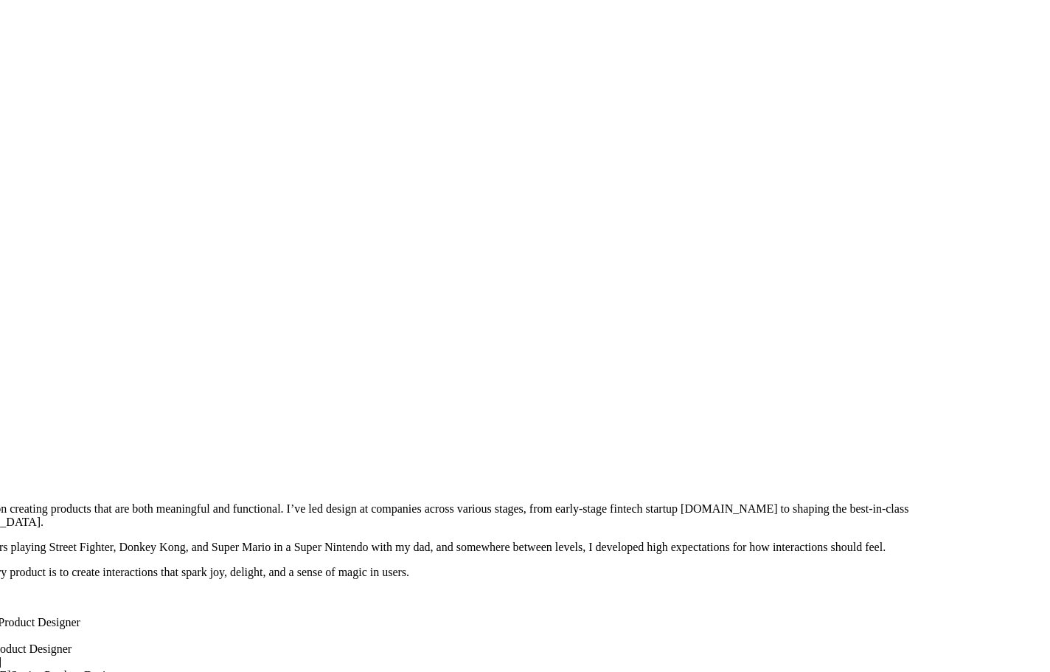
drag, startPoint x: 742, startPoint y: 209, endPoint x: 655, endPoint y: 417, distance: 226.0
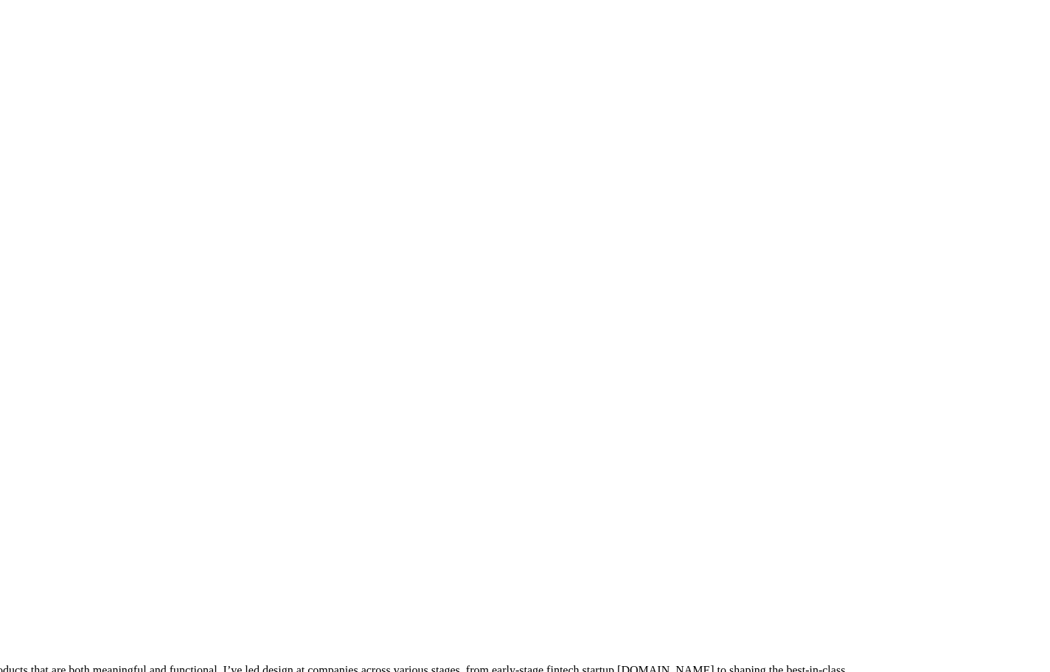
drag, startPoint x: 652, startPoint y: 252, endPoint x: 632, endPoint y: 345, distance: 94.8
drag, startPoint x: 677, startPoint y: 158, endPoint x: 572, endPoint y: 235, distance: 130.3
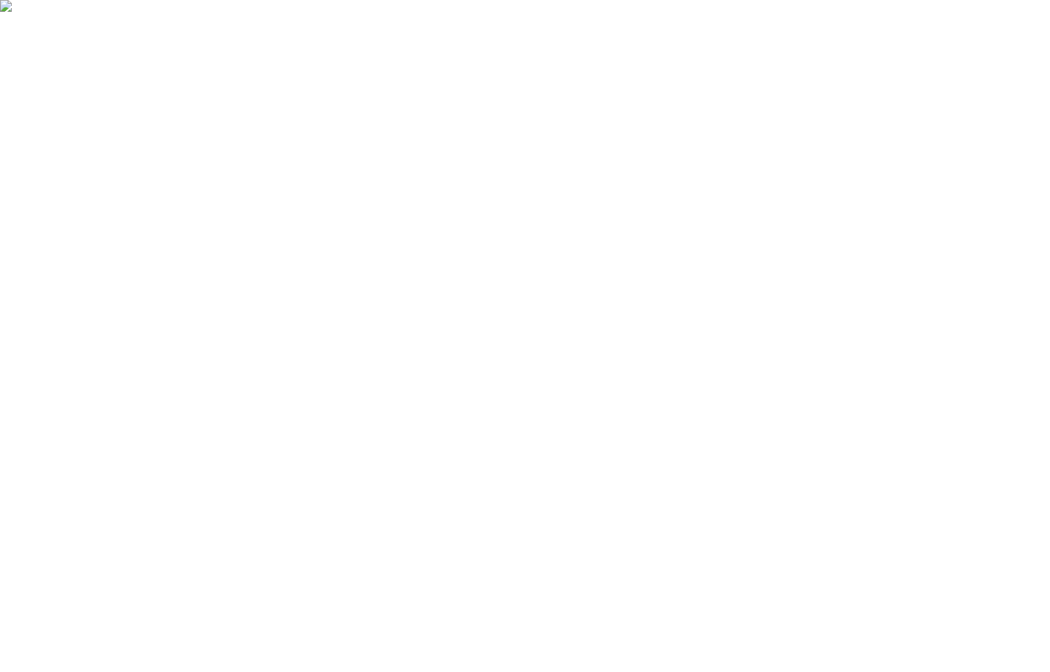
drag, startPoint x: 349, startPoint y: 629, endPoint x: 336, endPoint y: 629, distance: 12.5
type input "0"
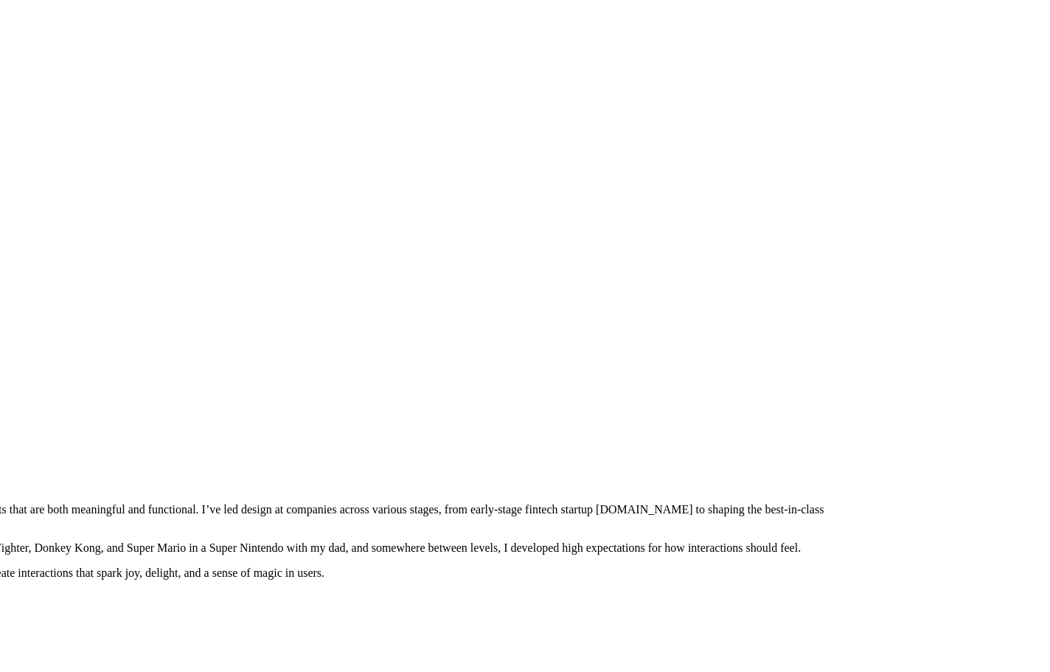
drag, startPoint x: 500, startPoint y: 515, endPoint x: 609, endPoint y: 161, distance: 370.3
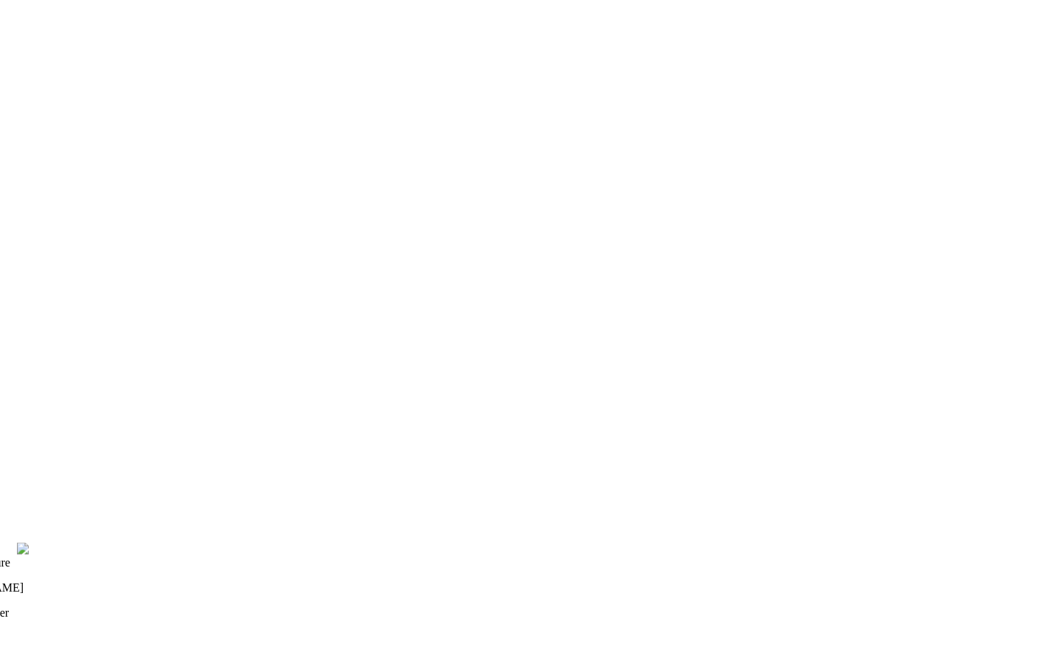
drag, startPoint x: 597, startPoint y: 242, endPoint x: 761, endPoint y: 456, distance: 269.2
drag, startPoint x: 761, startPoint y: 456, endPoint x: 775, endPoint y: 545, distance: 91.1
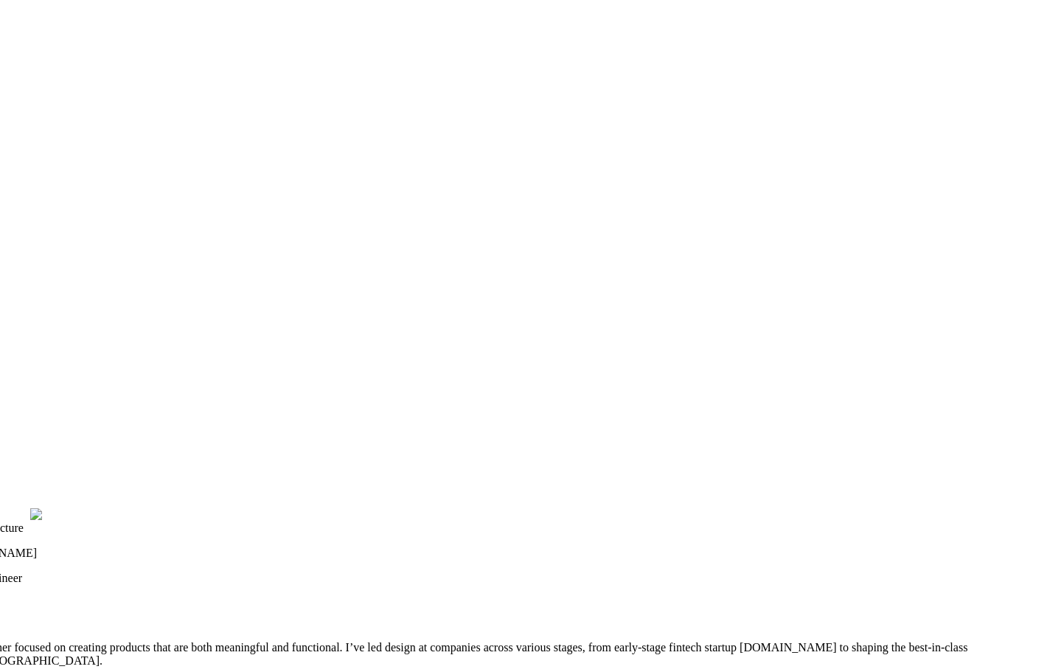
drag, startPoint x: 534, startPoint y: 231, endPoint x: 756, endPoint y: 459, distance: 318.5
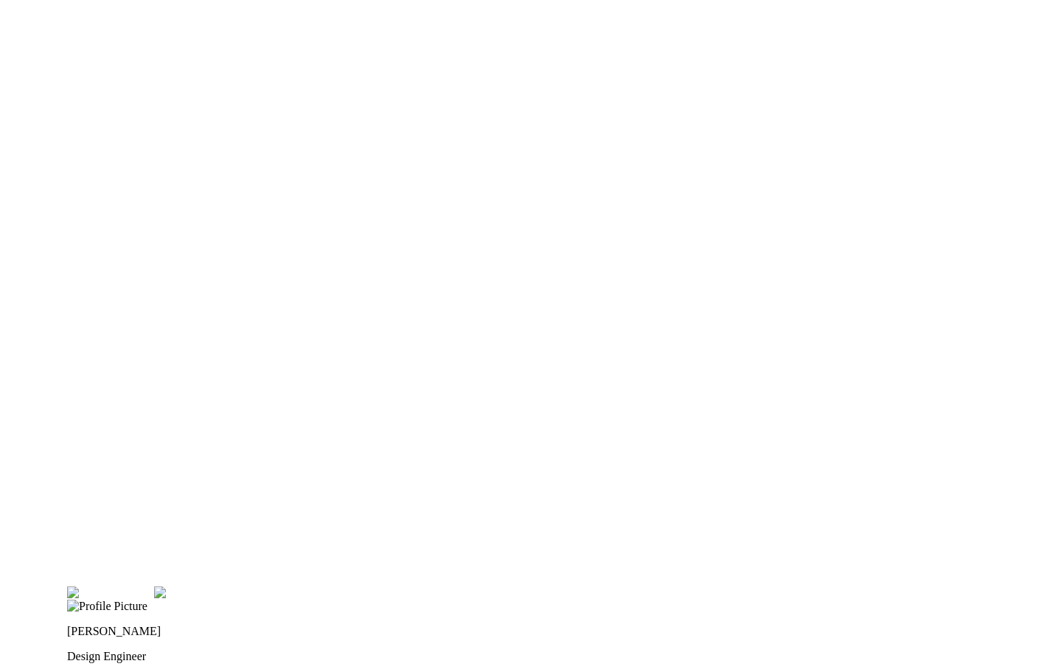
drag, startPoint x: 280, startPoint y: 224, endPoint x: 374, endPoint y: 402, distance: 201.8
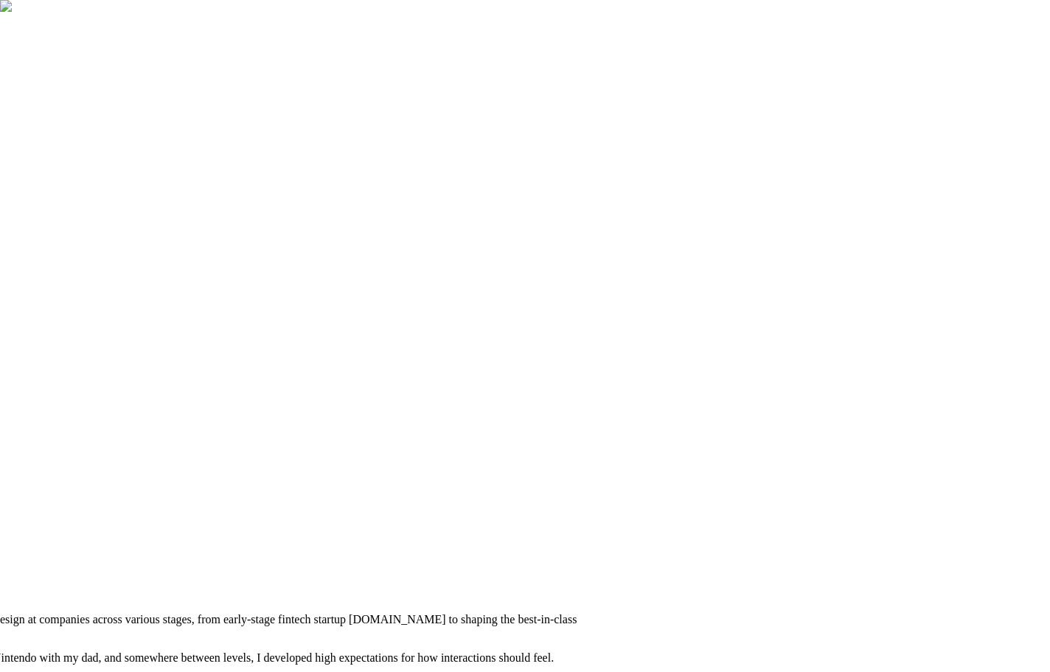
drag, startPoint x: 955, startPoint y: 291, endPoint x: 346, endPoint y: -15, distance: 681.4
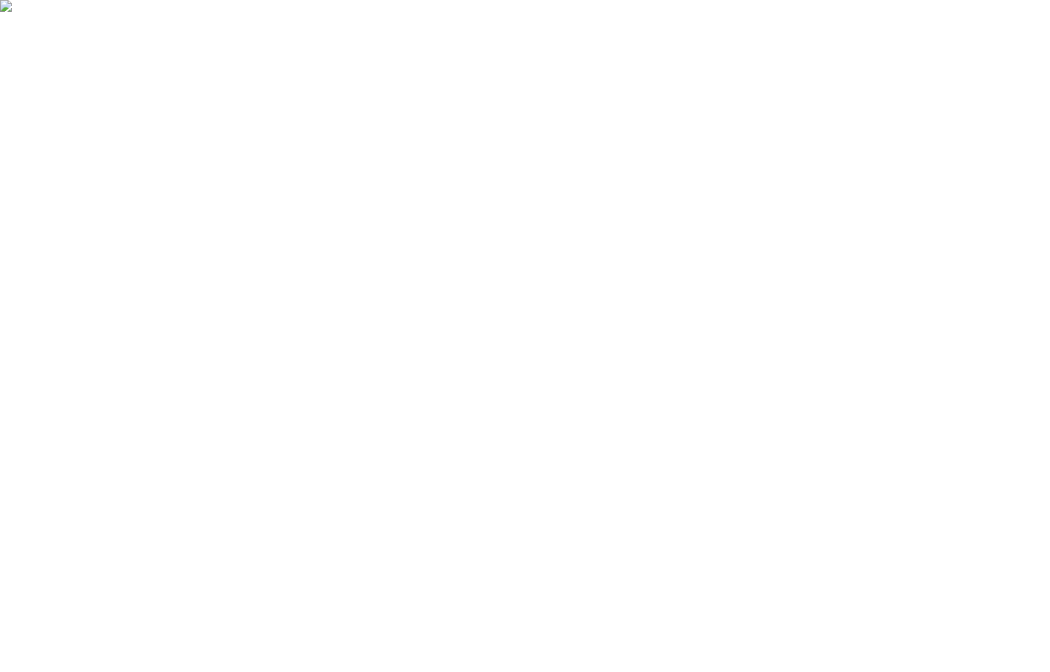
drag, startPoint x: 798, startPoint y: 255, endPoint x: 713, endPoint y: 112, distance: 166.6
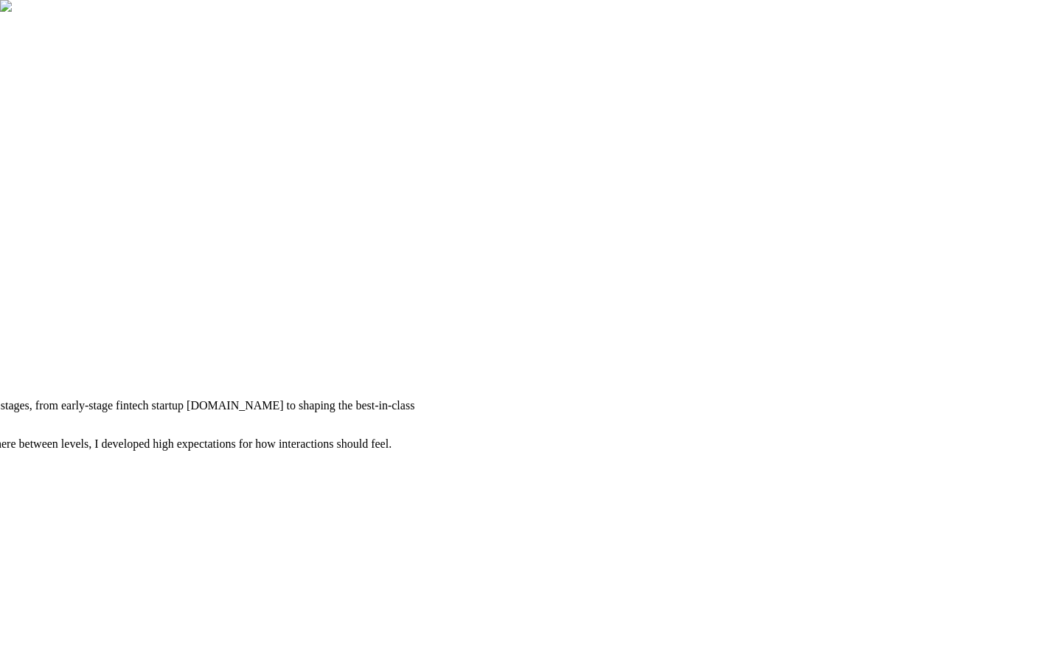
drag, startPoint x: 694, startPoint y: 388, endPoint x: 731, endPoint y: 44, distance: 345.5
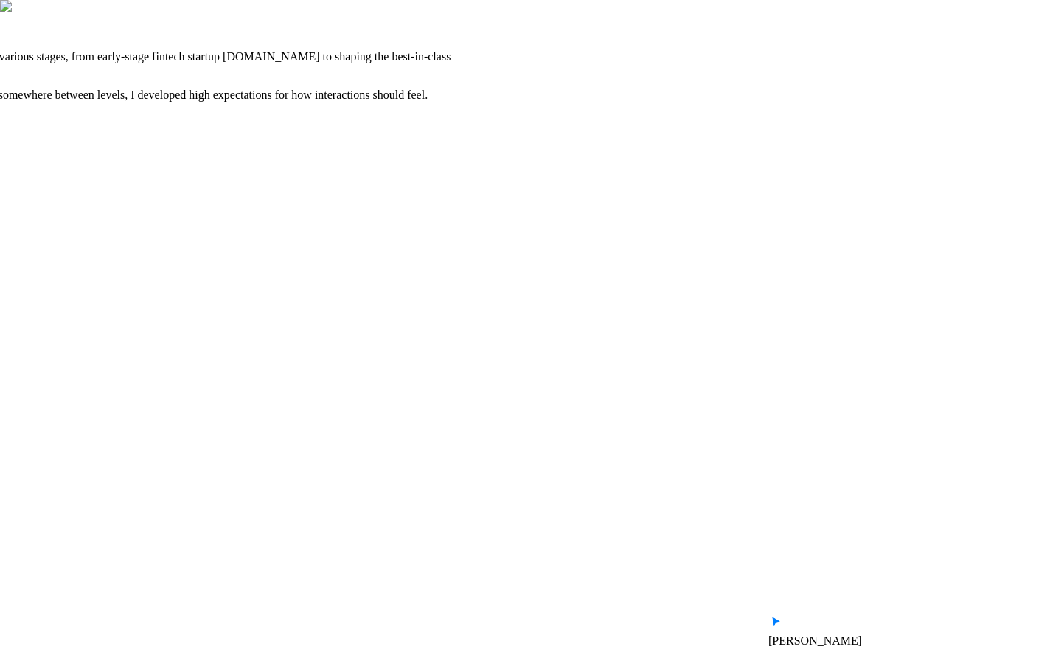
drag, startPoint x: 704, startPoint y: 422, endPoint x: 817, endPoint y: 90, distance: 350.4
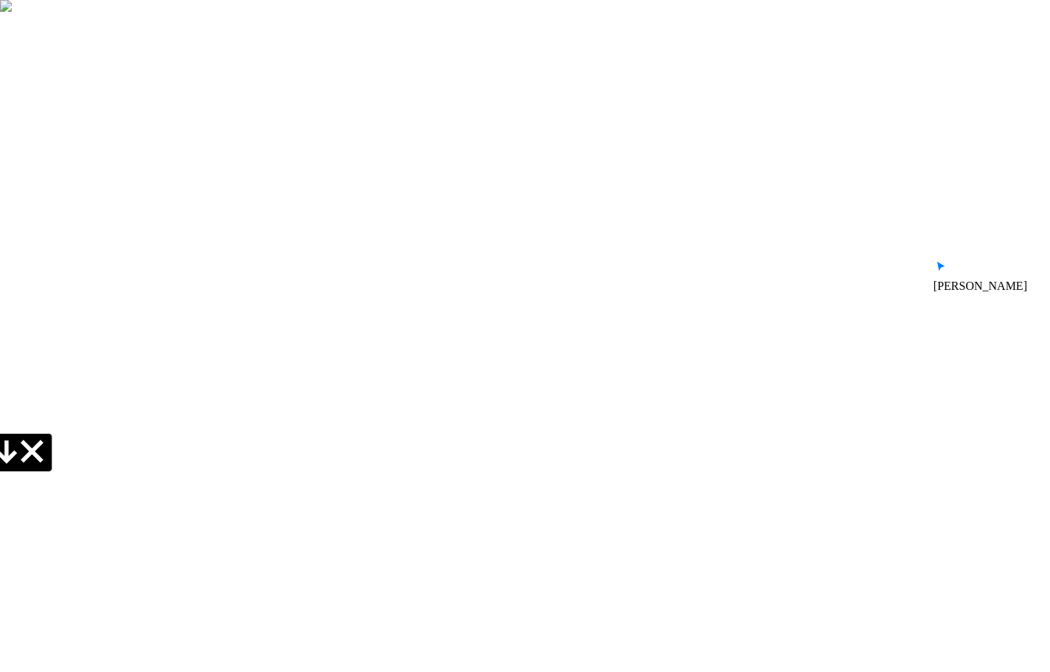
drag, startPoint x: 585, startPoint y: 428, endPoint x: 840, endPoint y: 118, distance: 401.7
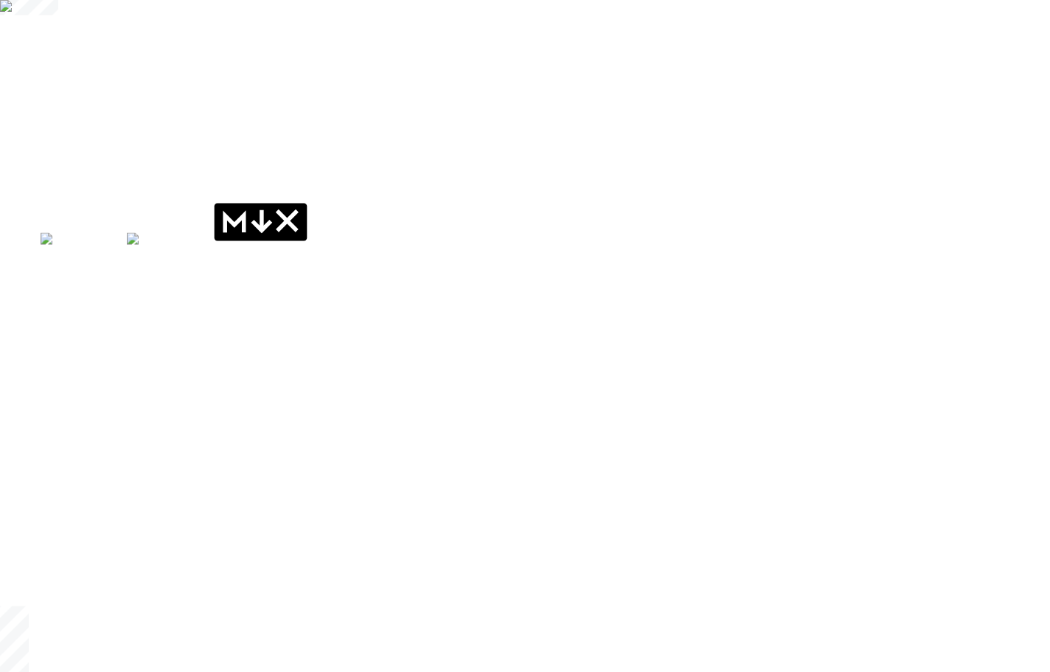
drag, startPoint x: 509, startPoint y: 234, endPoint x: 880, endPoint y: 279, distance: 373.4
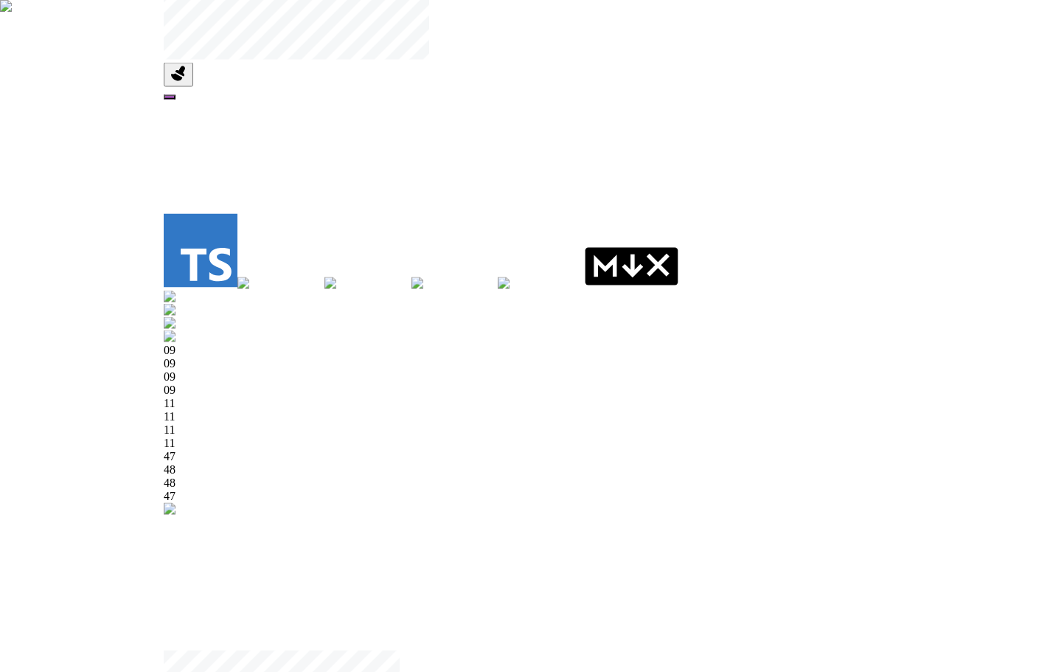
drag, startPoint x: 922, startPoint y: 349, endPoint x: 899, endPoint y: 352, distance: 23.7
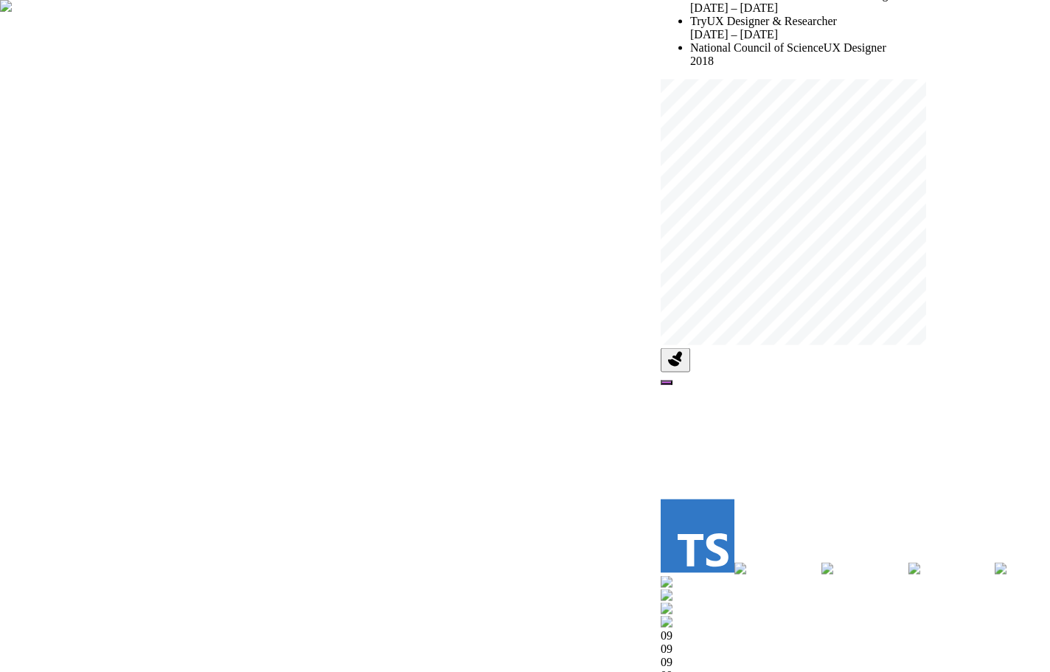
drag, startPoint x: 935, startPoint y: 459, endPoint x: 665, endPoint y: 256, distance: 338.5
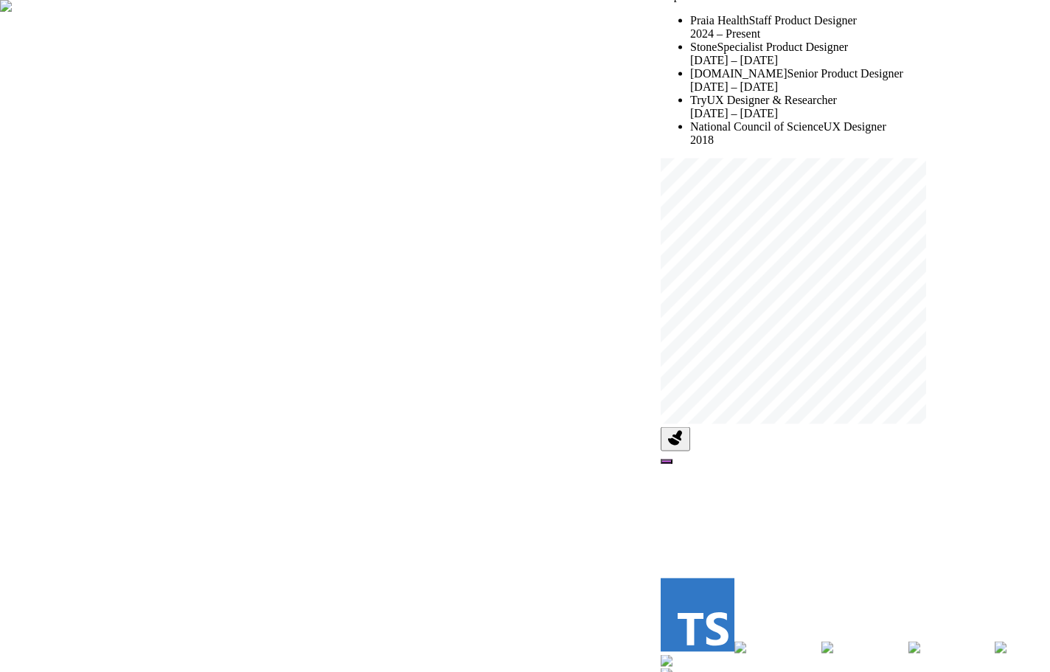
drag, startPoint x: 512, startPoint y: 336, endPoint x: 470, endPoint y: 450, distance: 121.5
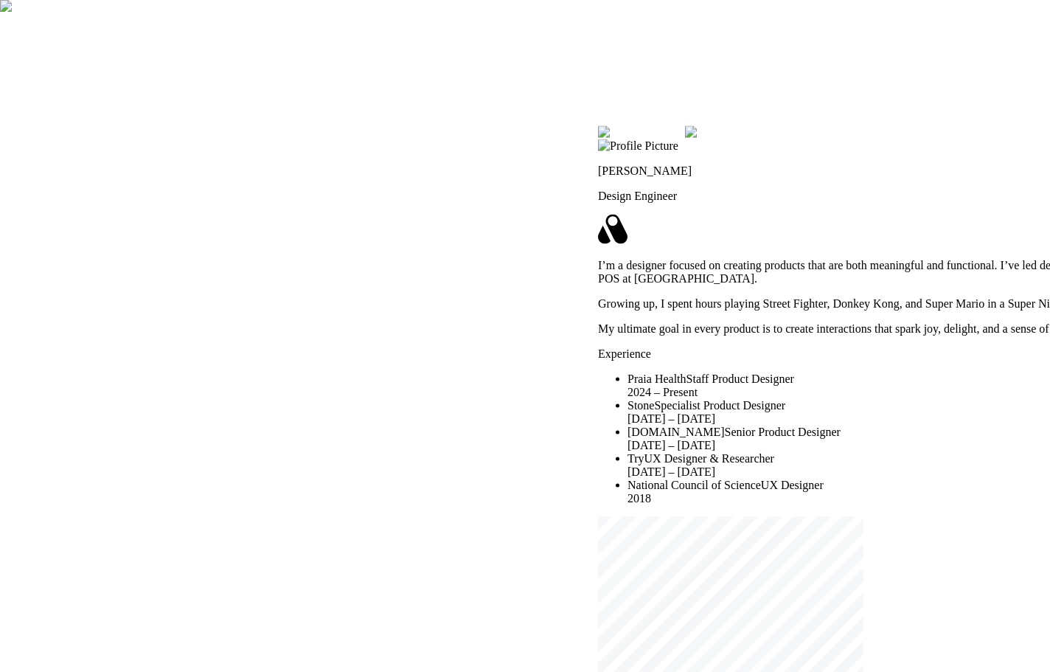
drag, startPoint x: 351, startPoint y: 307, endPoint x: 288, endPoint y: 497, distance: 199.5
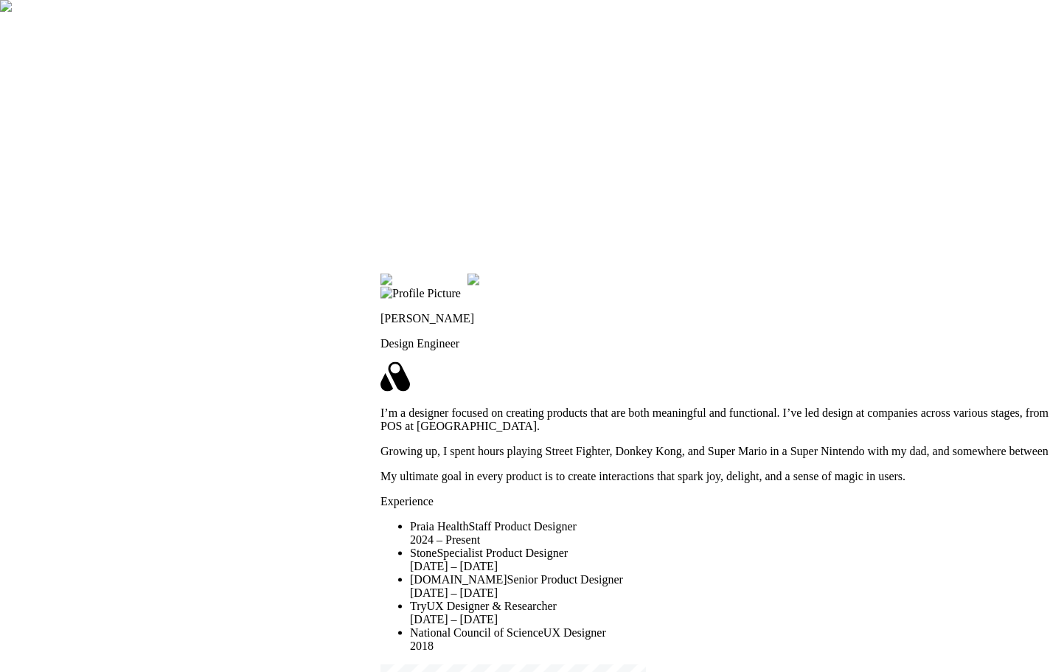
drag, startPoint x: 338, startPoint y: 458, endPoint x: 296, endPoint y: 496, distance: 56.9
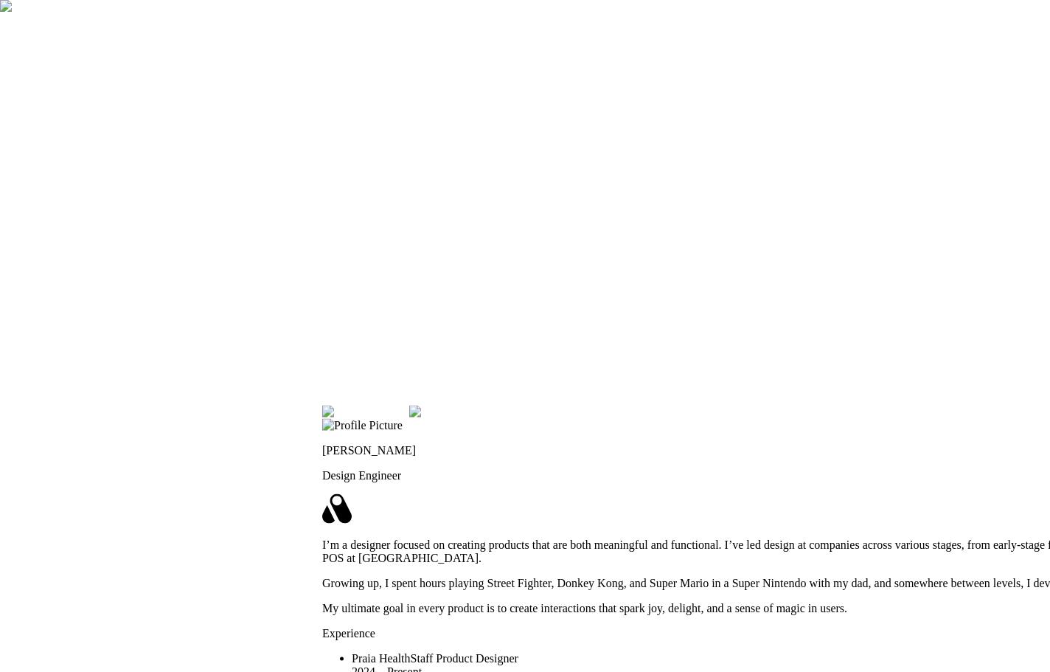
drag, startPoint x: 580, startPoint y: 156, endPoint x: 515, endPoint y: 453, distance: 304.2
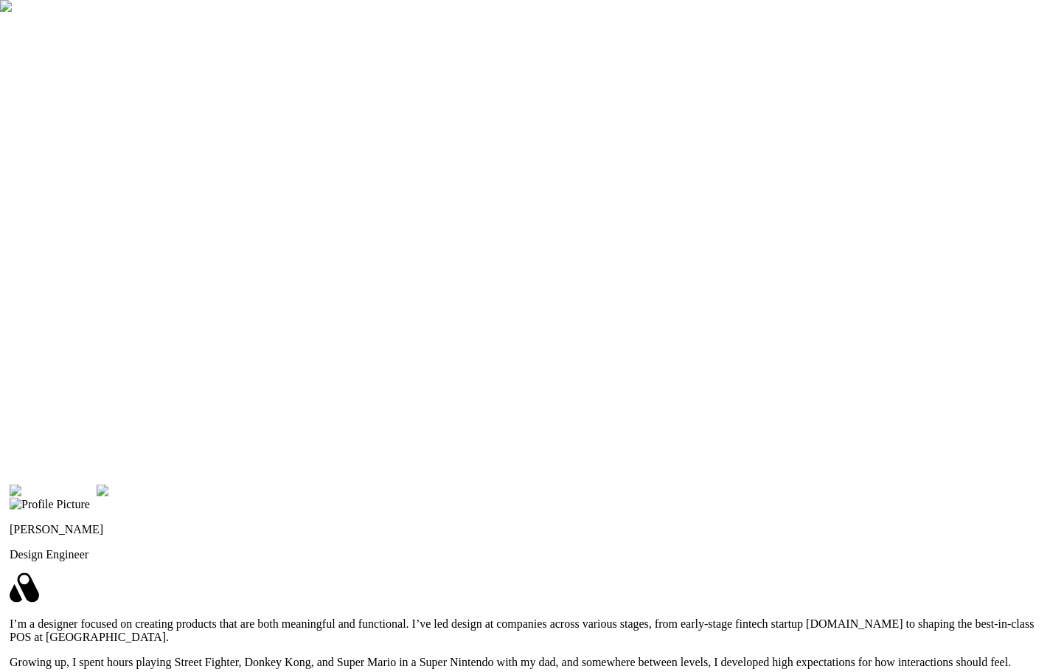
drag, startPoint x: 778, startPoint y: 192, endPoint x: 485, endPoint y: 32, distance: 334.2
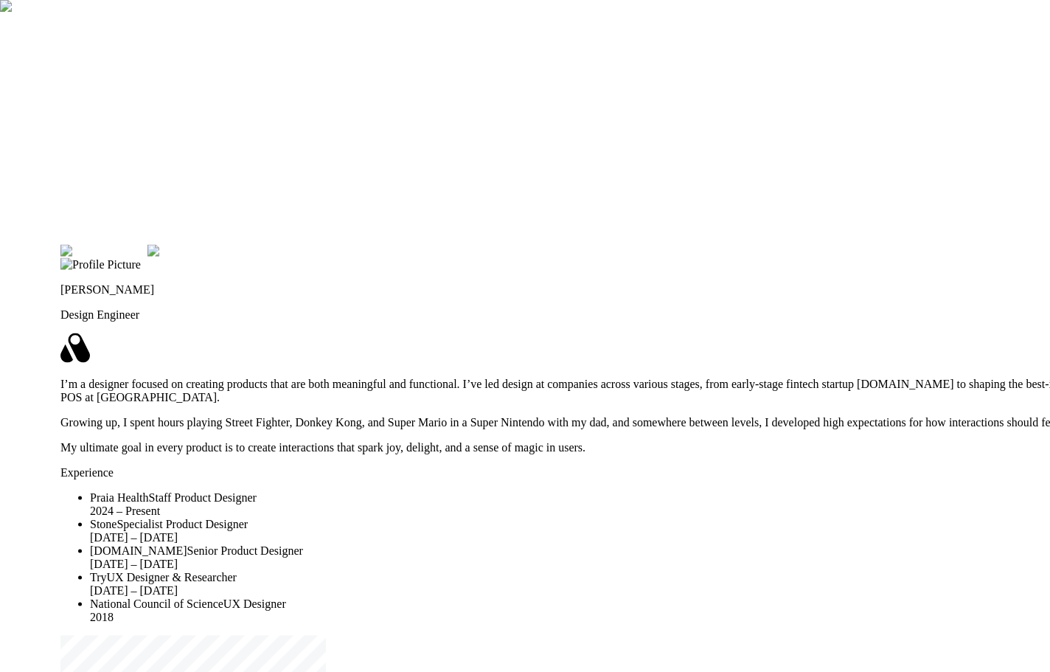
drag, startPoint x: 786, startPoint y: 382, endPoint x: 876, endPoint y: 167, distance: 233.3
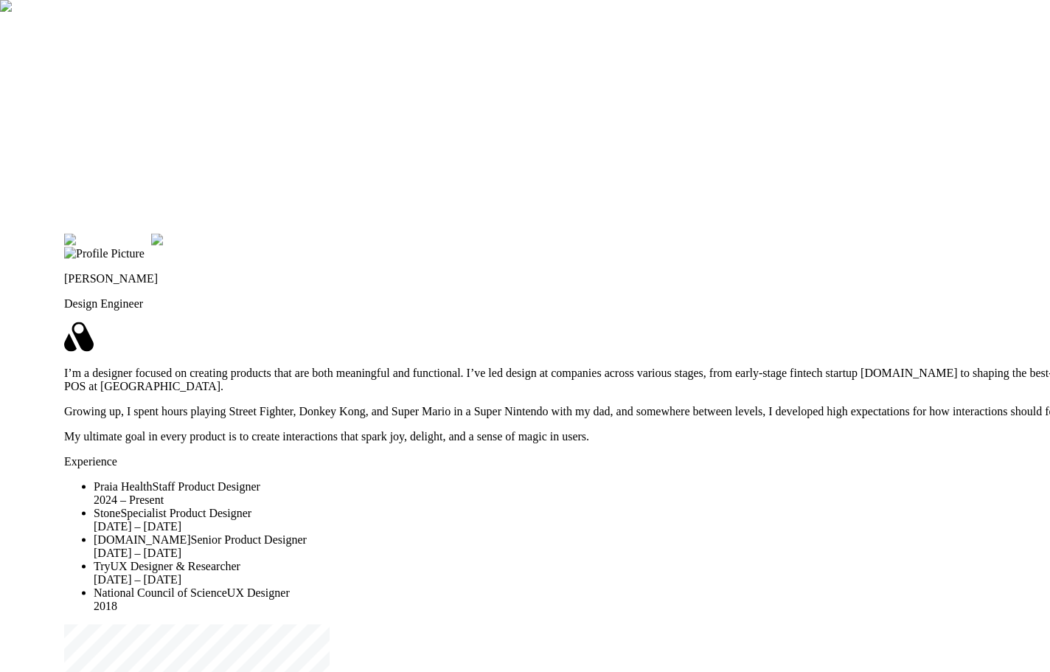
drag, startPoint x: 405, startPoint y: 631, endPoint x: 360, endPoint y: 638, distance: 46.3
type input "0"
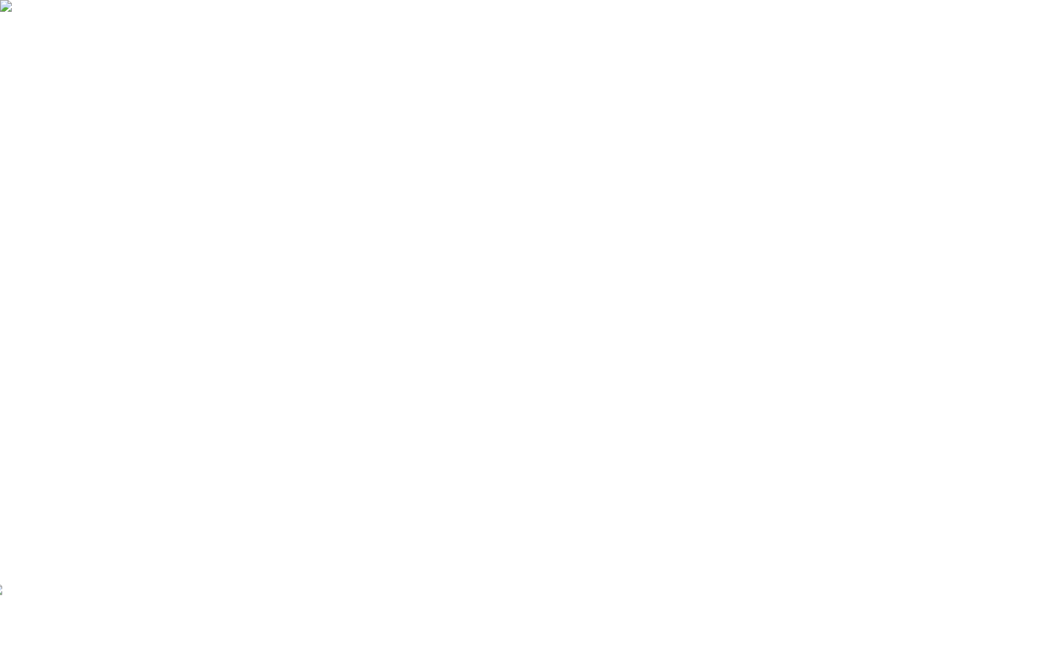
drag, startPoint x: 799, startPoint y: 154, endPoint x: 599, endPoint y: 584, distance: 473.9
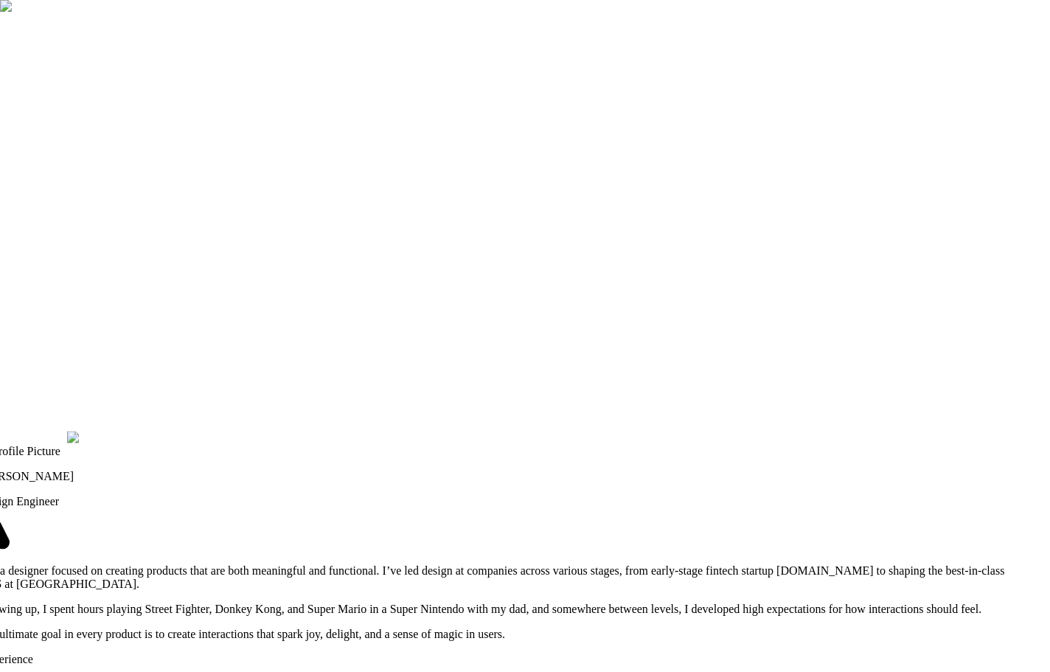
drag, startPoint x: 579, startPoint y: 414, endPoint x: 699, endPoint y: 177, distance: 266.0
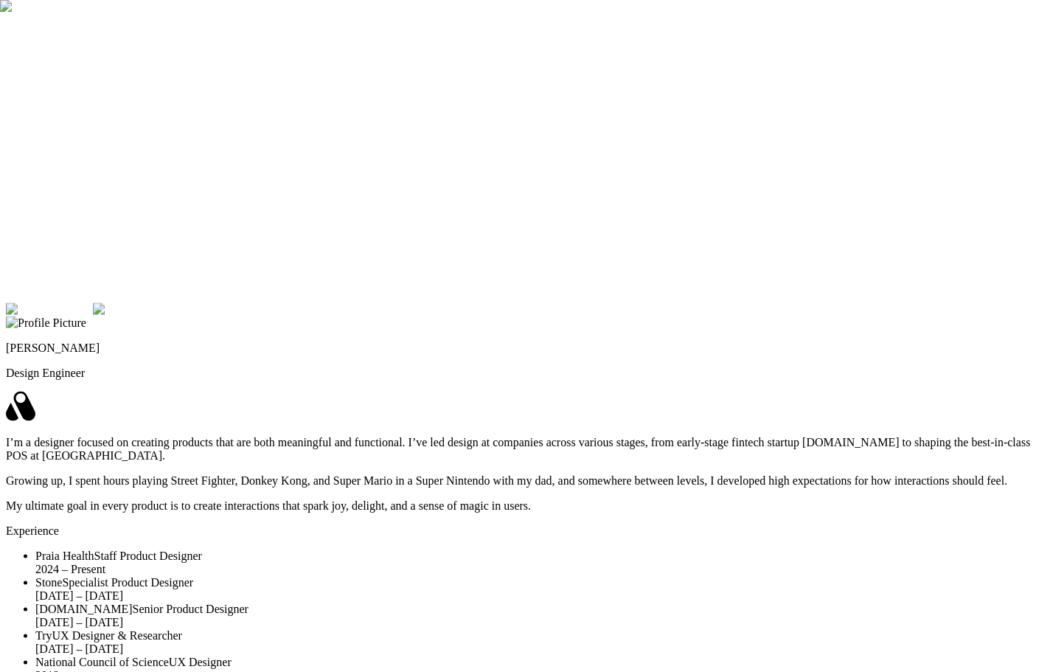
drag, startPoint x: 736, startPoint y: 426, endPoint x: 758, endPoint y: 49, distance: 378.1
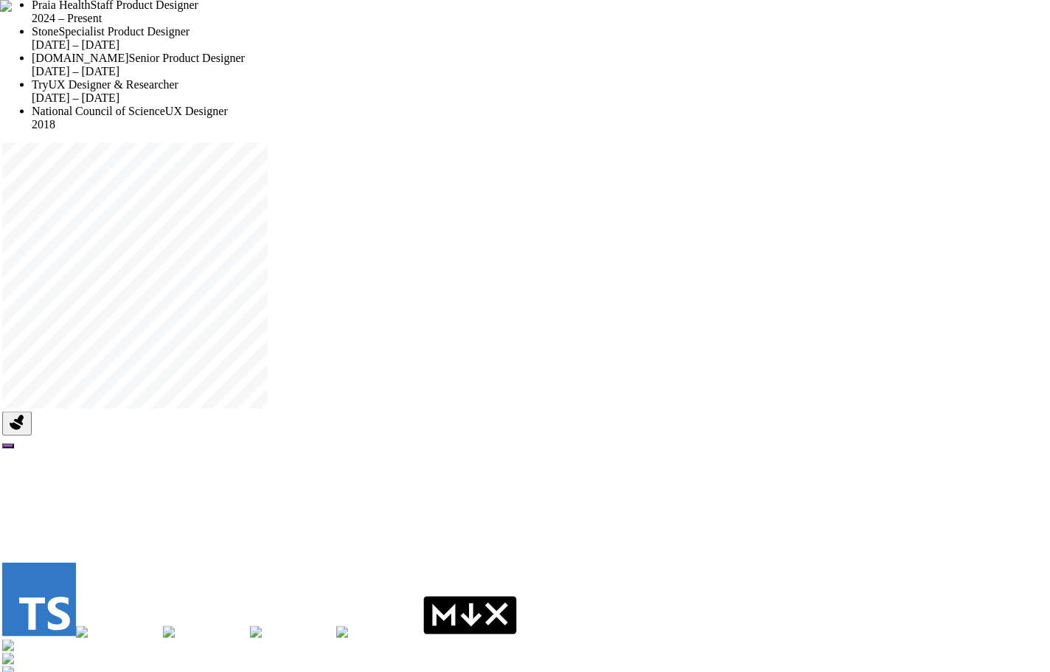
drag, startPoint x: 736, startPoint y: 523, endPoint x: 731, endPoint y: 224, distance: 298.6
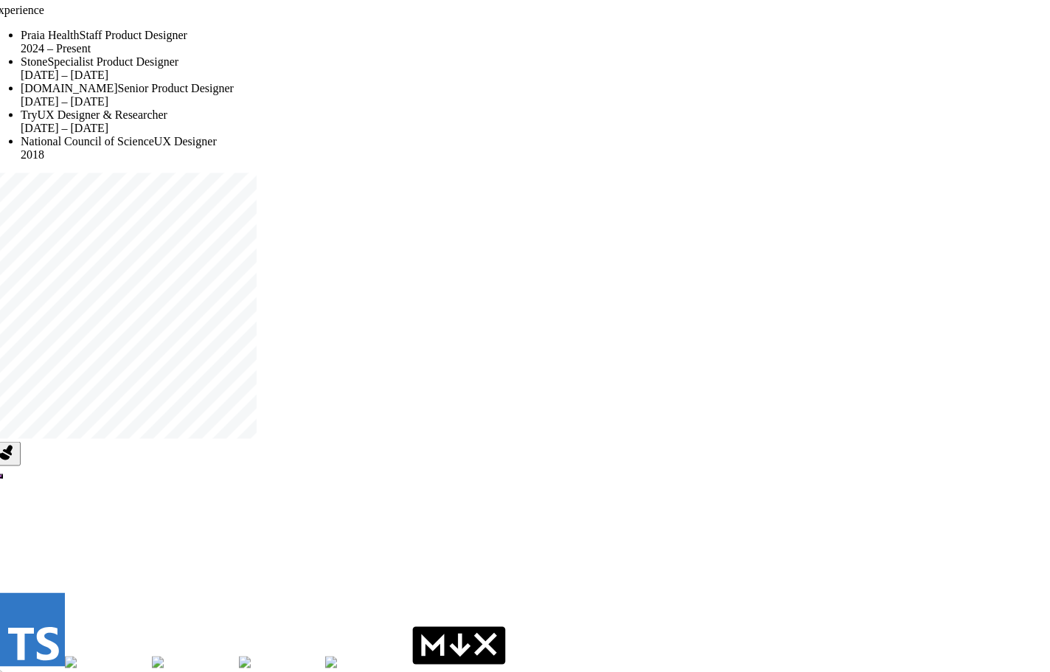
drag, startPoint x: 541, startPoint y: 390, endPoint x: 471, endPoint y: 589, distance: 211.0
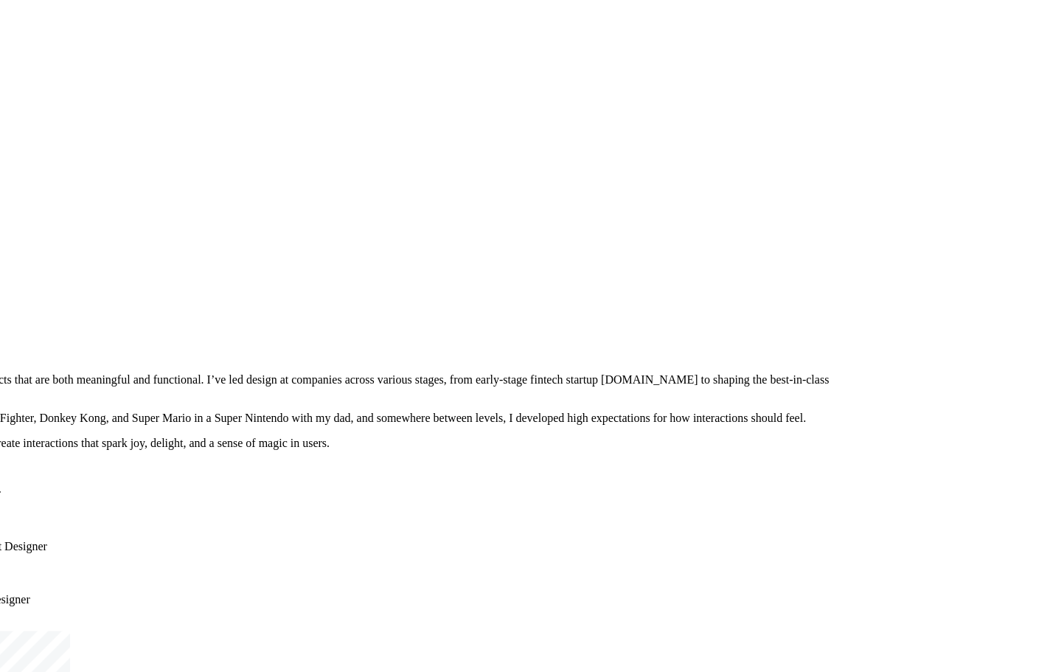
drag, startPoint x: 627, startPoint y: 501, endPoint x: 603, endPoint y: 537, distance: 43.5
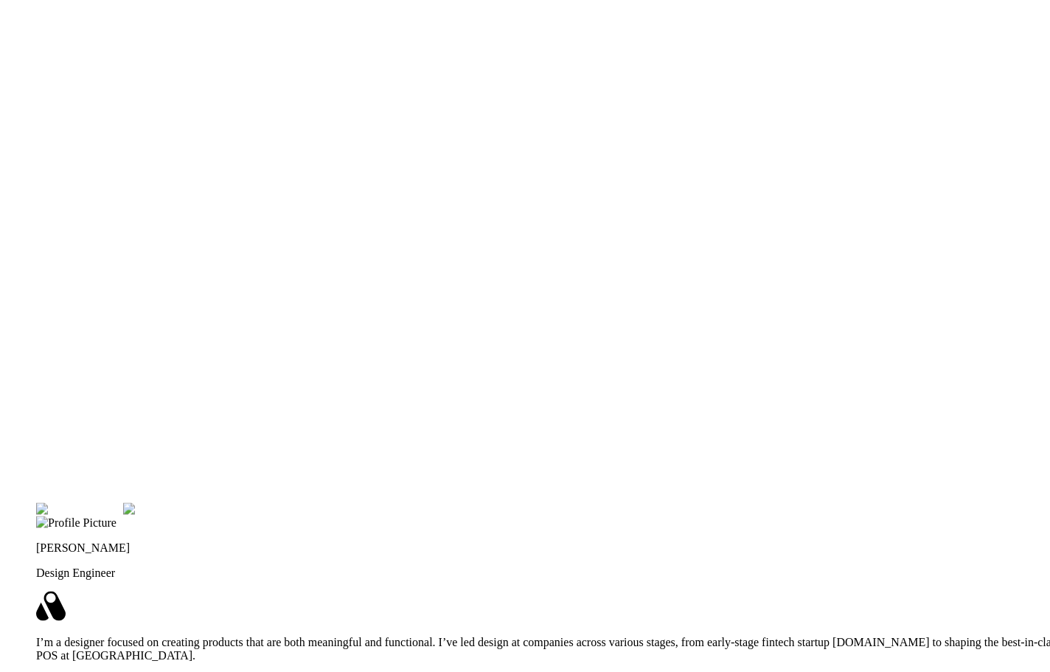
drag, startPoint x: 519, startPoint y: 159, endPoint x: 781, endPoint y: 362, distance: 331.0
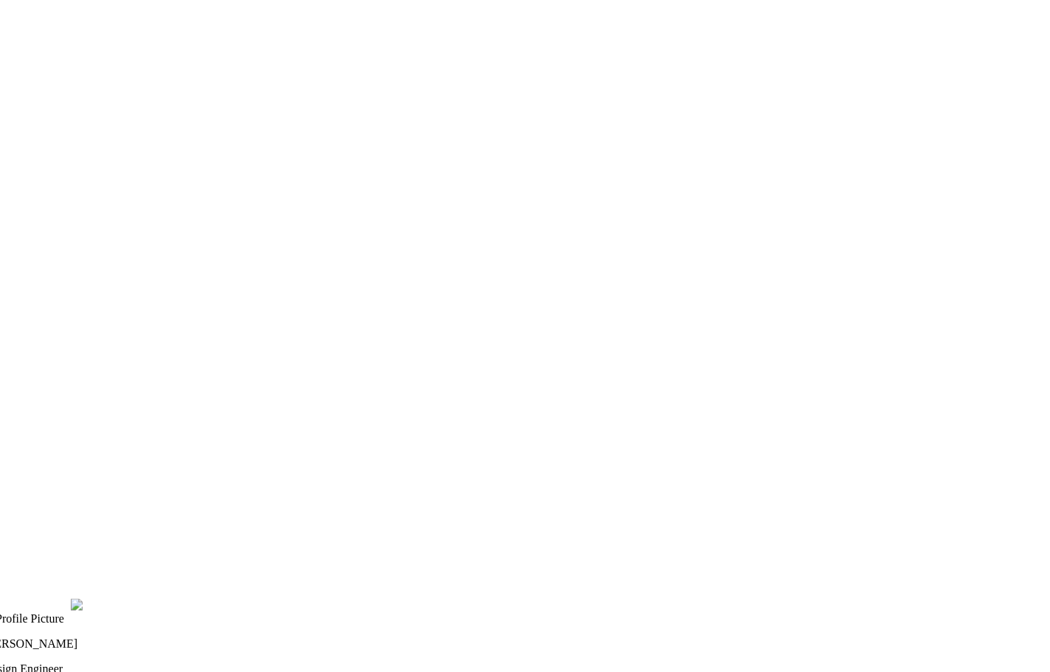
drag, startPoint x: 482, startPoint y: 170, endPoint x: 486, endPoint y: 151, distance: 19.5
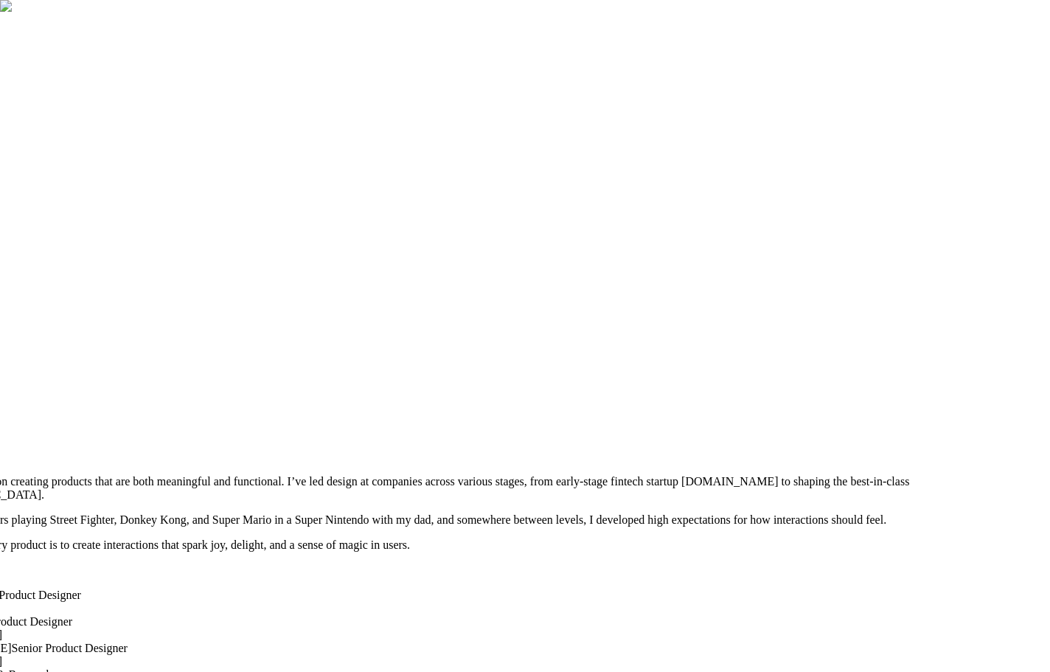
drag, startPoint x: 374, startPoint y: 340, endPoint x: 317, endPoint y: 13, distance: 331.5
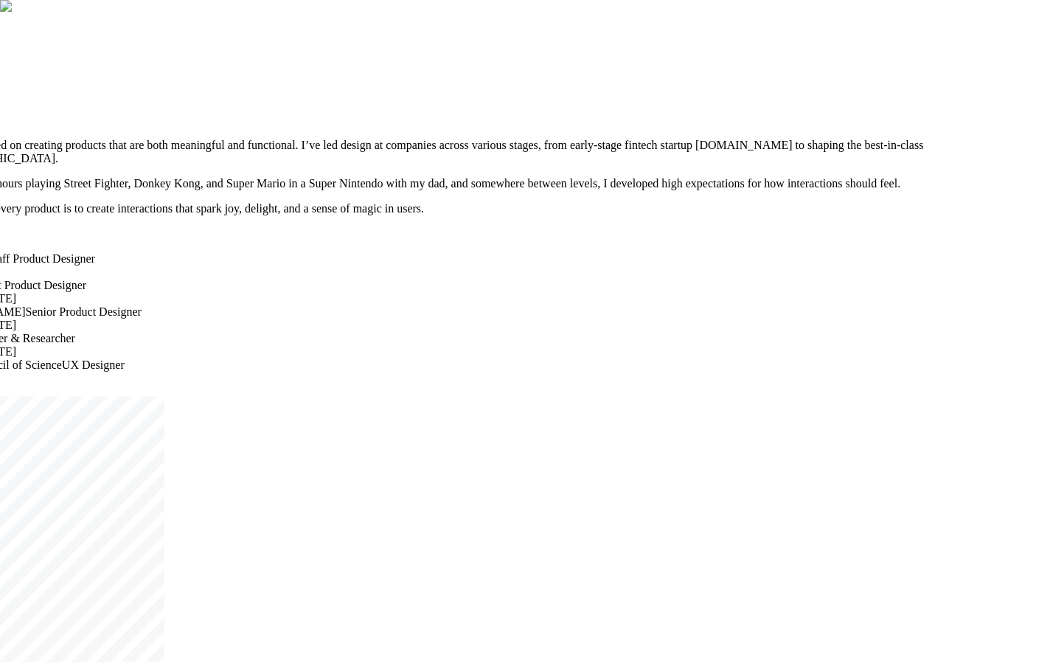
drag, startPoint x: 644, startPoint y: 293, endPoint x: 642, endPoint y: 100, distance: 193.1
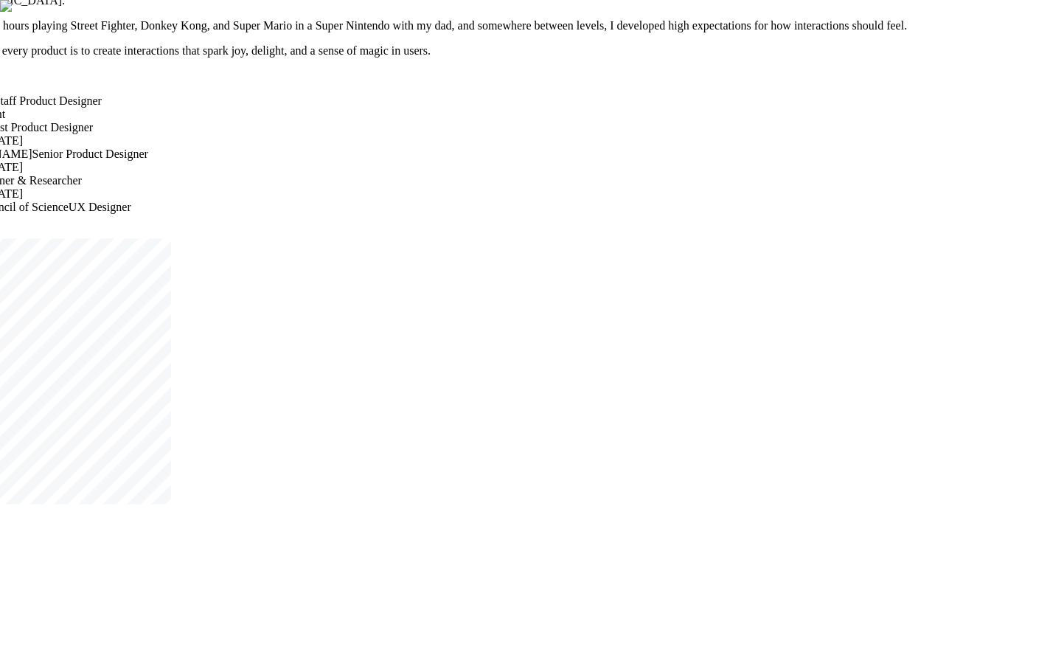
drag, startPoint x: 655, startPoint y: 352, endPoint x: 686, endPoint y: 176, distance: 178.9
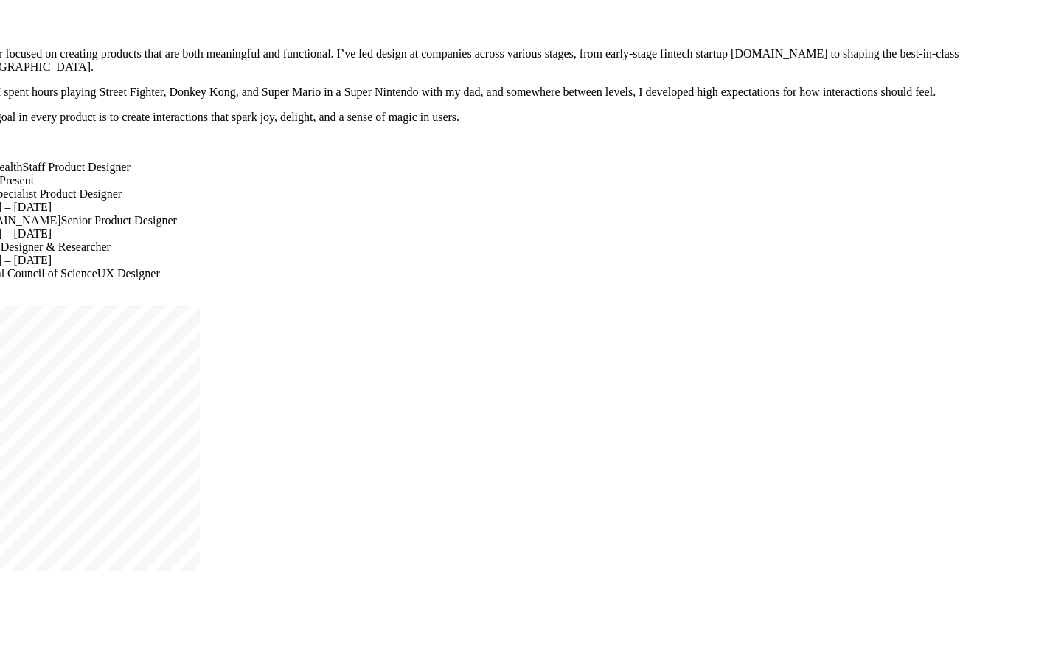
drag, startPoint x: 673, startPoint y: 240, endPoint x: 667, endPoint y: 706, distance: 465.9
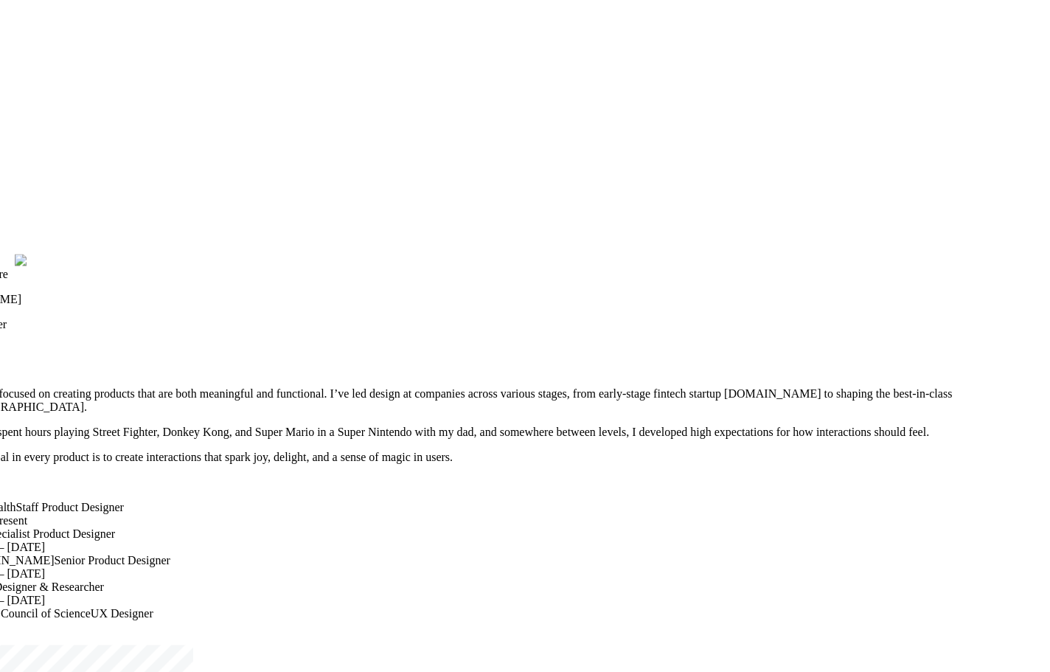
drag, startPoint x: 691, startPoint y: 158, endPoint x: 714, endPoint y: 517, distance: 359.8
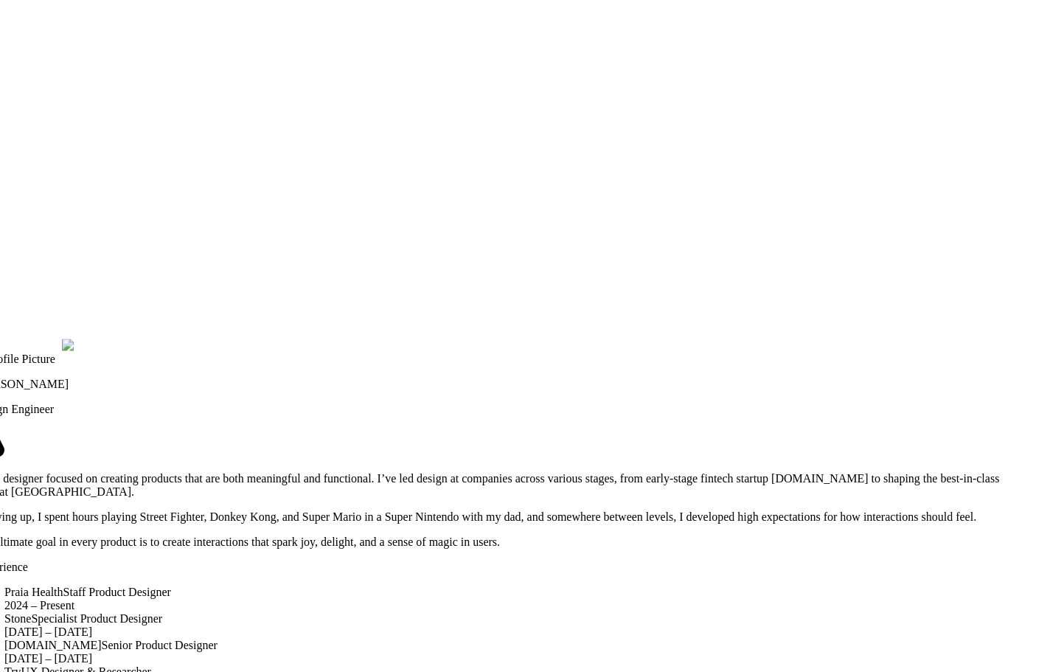
drag, startPoint x: 753, startPoint y: 546, endPoint x: 774, endPoint y: 265, distance: 282.4
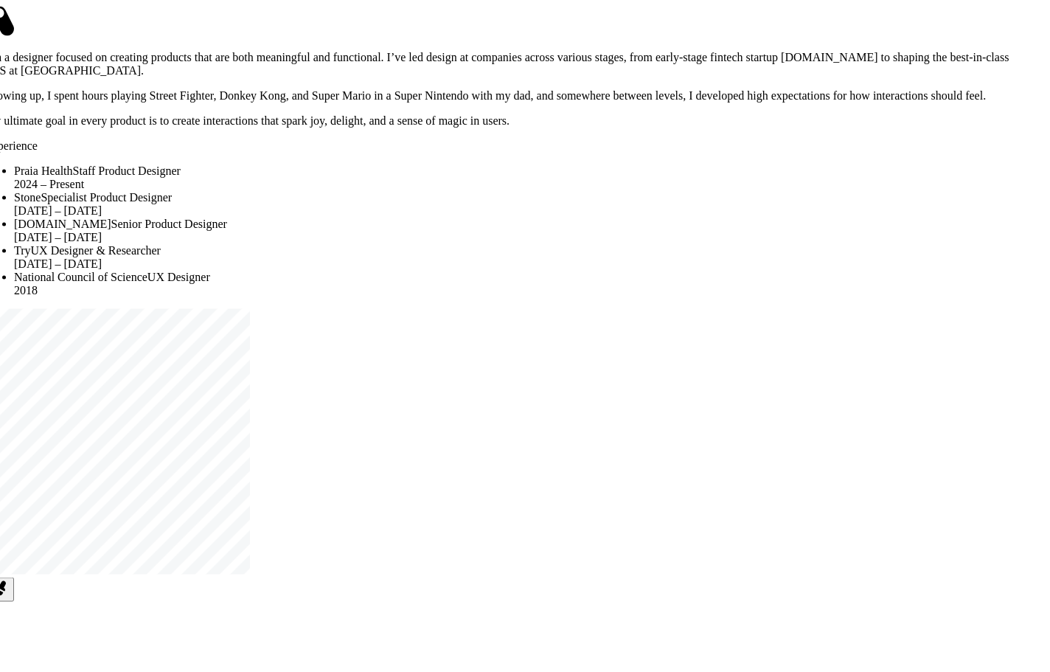
drag, startPoint x: 727, startPoint y: 524, endPoint x: 706, endPoint y: 231, distance: 293.4
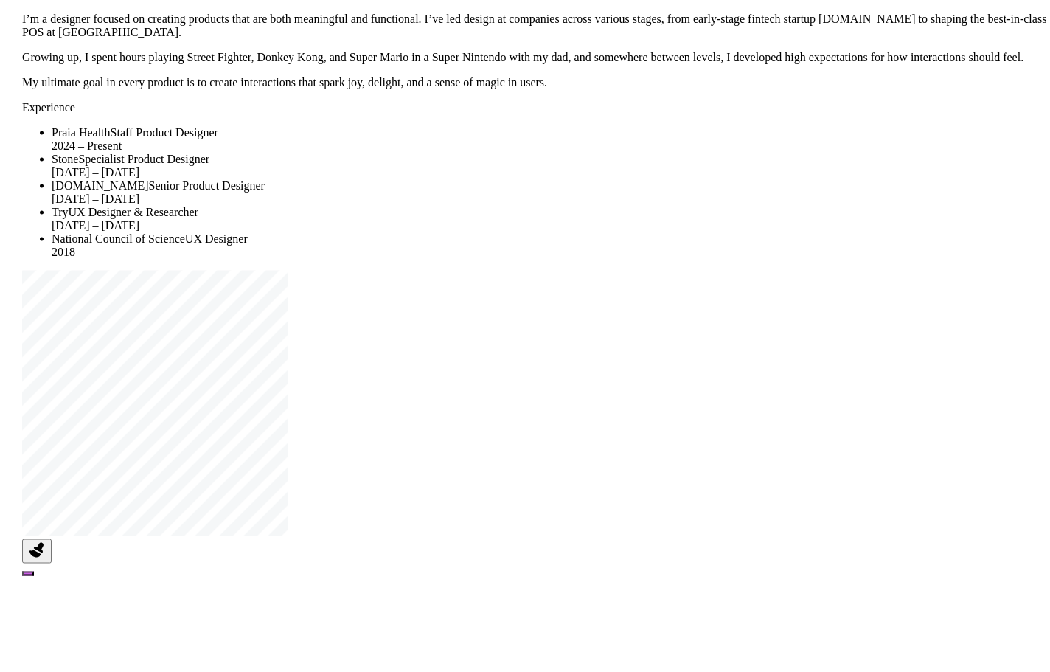
drag, startPoint x: 677, startPoint y: 419, endPoint x: 725, endPoint y: 506, distance: 99.6
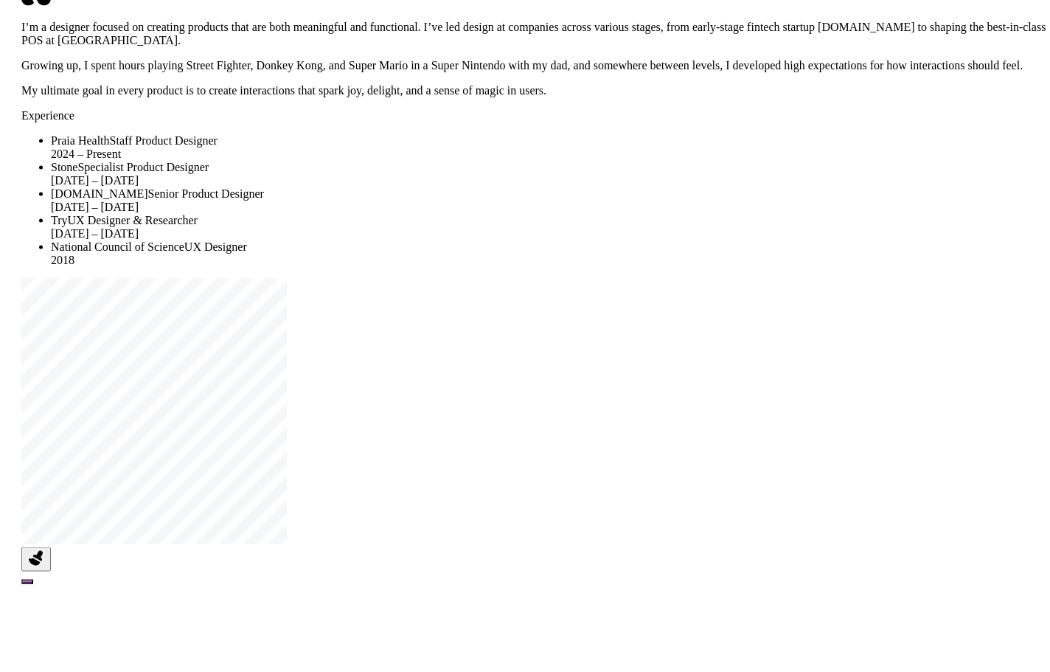
drag, startPoint x: 719, startPoint y: 367, endPoint x: 711, endPoint y: 543, distance: 175.7
click at [711, 267] on ul "Praia Health Staff Product Designer 2024 – Present Stone Specialist Product Des…" at bounding box center [540, 200] width 1038 height 133
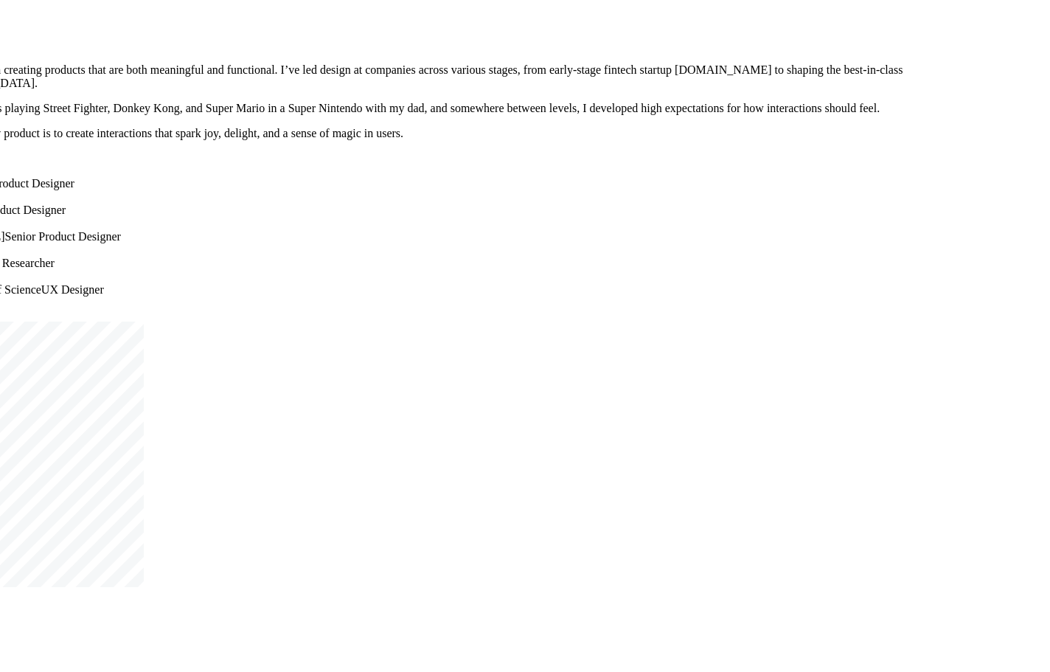
drag, startPoint x: 668, startPoint y: 217, endPoint x: 909, endPoint y: 342, distance: 271.7
